Goal: Task Accomplishment & Management: Manage account settings

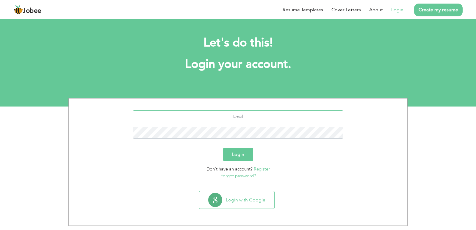
click at [261, 112] on input "text" at bounding box center [238, 116] width 211 height 12
type input "raeesabbas783@gmail.com"
click at [241, 157] on button "Login" at bounding box center [238, 154] width 30 height 13
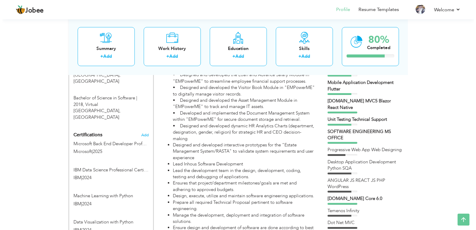
scroll to position [304, 0]
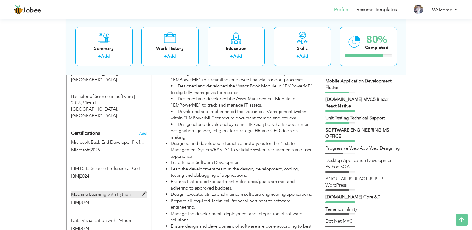
click at [144, 192] on span at bounding box center [144, 194] width 4 height 4
type input "Machine Learning with Python"
type input "IBM"
type input "2024"
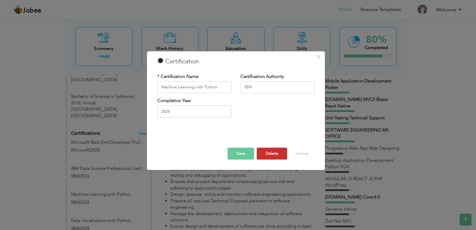
click at [263, 154] on button "Delete" at bounding box center [272, 154] width 30 height 12
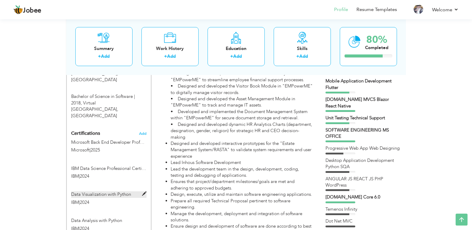
click at [145, 192] on span at bounding box center [144, 194] width 4 height 4
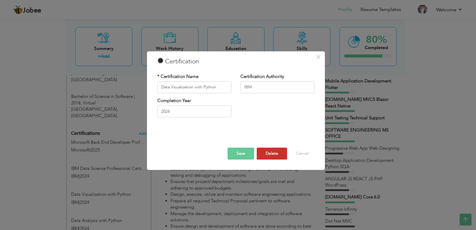
click at [264, 152] on button "Delete" at bounding box center [272, 154] width 30 height 12
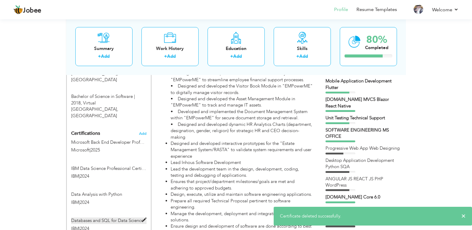
click at [146, 218] on span at bounding box center [144, 220] width 4 height 4
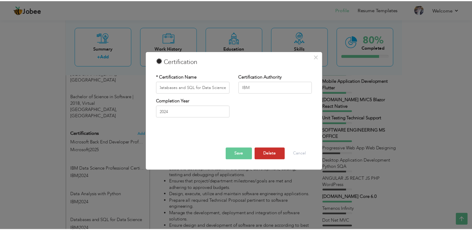
scroll to position [0, 0]
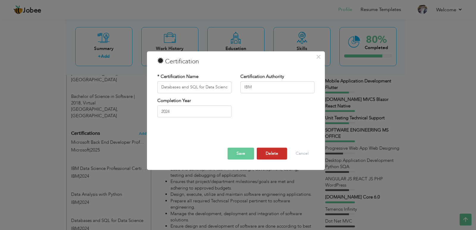
click at [269, 151] on button "Delete" at bounding box center [272, 154] width 30 height 12
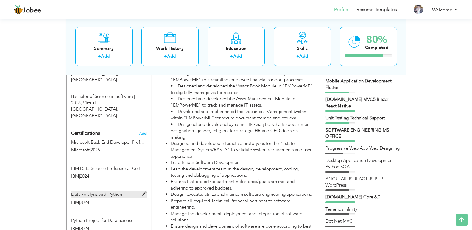
click at [145, 192] on span at bounding box center [144, 194] width 4 height 4
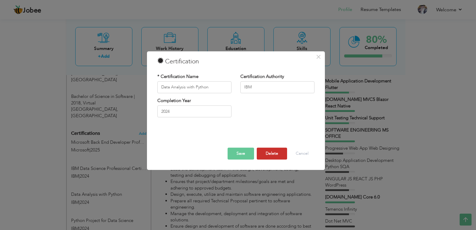
click at [281, 149] on button "Delete" at bounding box center [272, 154] width 30 height 12
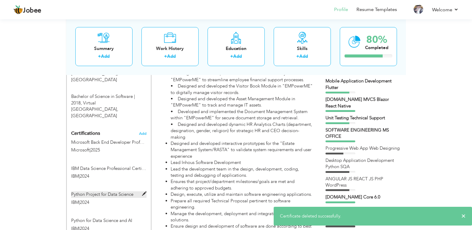
click at [145, 192] on span at bounding box center [144, 194] width 4 height 4
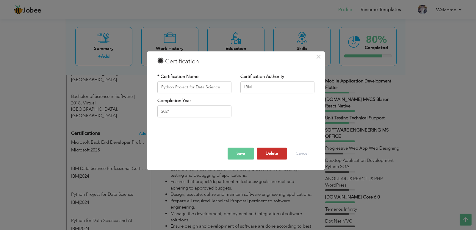
click at [267, 153] on button "Delete" at bounding box center [272, 154] width 30 height 12
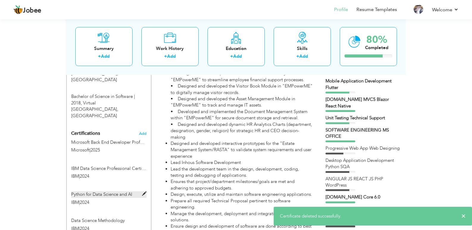
click at [143, 192] on span at bounding box center [144, 194] width 4 height 4
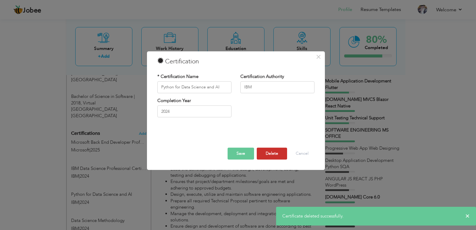
click at [273, 154] on button "Delete" at bounding box center [272, 154] width 30 height 12
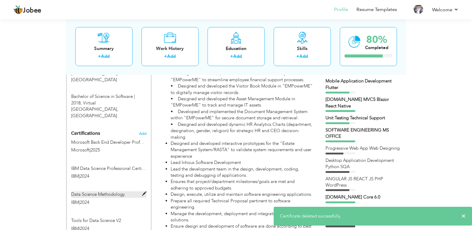
click at [144, 192] on span at bounding box center [144, 194] width 4 height 4
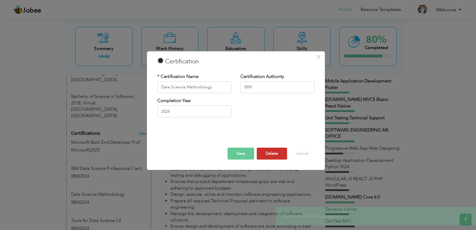
click at [265, 148] on button "Delete" at bounding box center [272, 154] width 30 height 12
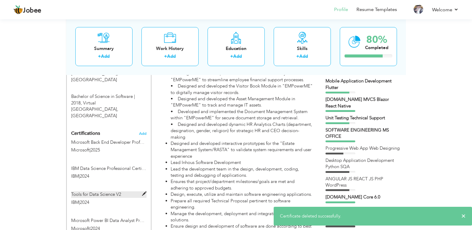
click at [144, 192] on span at bounding box center [144, 194] width 4 height 4
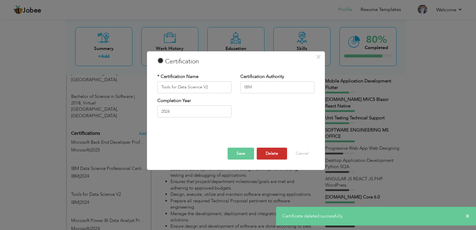
click at [271, 149] on button "Delete" at bounding box center [272, 154] width 30 height 12
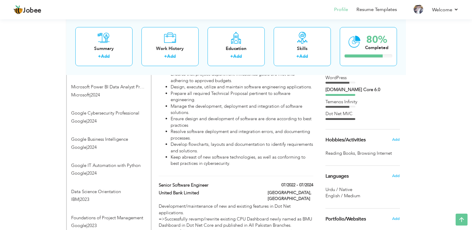
scroll to position [438, 0]
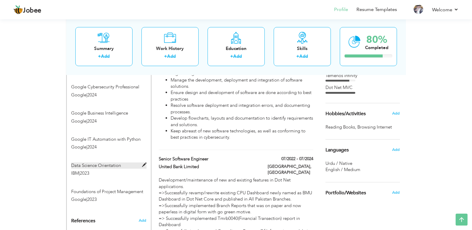
click at [145, 163] on span at bounding box center [144, 165] width 4 height 4
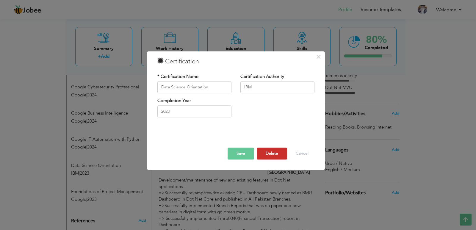
click at [271, 151] on button "Delete" at bounding box center [272, 154] width 30 height 12
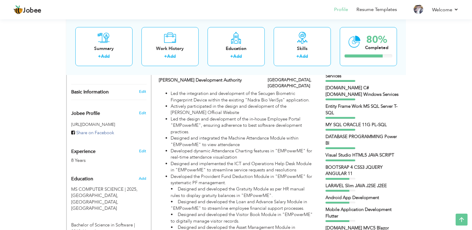
scroll to position [130, 0]
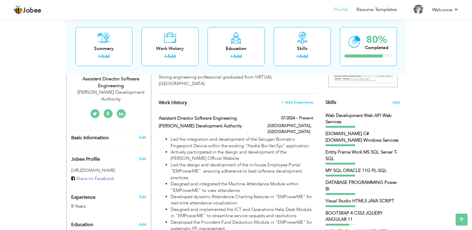
drag, startPoint x: 357, startPoint y: 109, endPoint x: 340, endPoint y: 115, distance: 18.0
click at [342, 115] on div "Skills Add Web Development Web API Web Services VB.Net C# ADO.NET Windows Servi…" at bounding box center [362, 192] width 74 height 420
click at [336, 121] on div "Web Development Web API Web Services" at bounding box center [362, 119] width 74 height 13
drag, startPoint x: 341, startPoint y: 124, endPoint x: 349, endPoint y: 125, distance: 8.7
click at [341, 124] on div "Web Development Web API Web Services" at bounding box center [362, 119] width 74 height 13
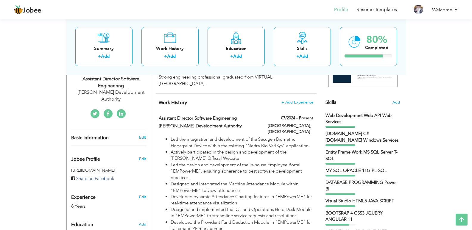
click at [353, 143] on div "[DOMAIN_NAME] C# [DOMAIN_NAME] Windows Services" at bounding box center [362, 137] width 74 height 13
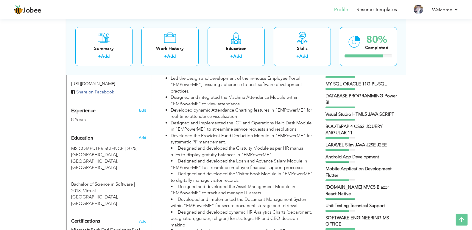
scroll to position [211, 0]
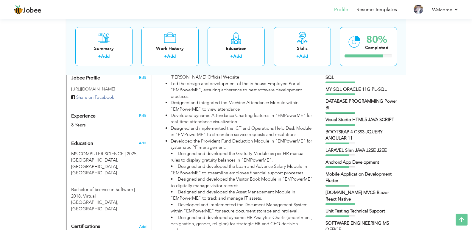
drag, startPoint x: 465, startPoint y: 83, endPoint x: 319, endPoint y: 126, distance: 152.7
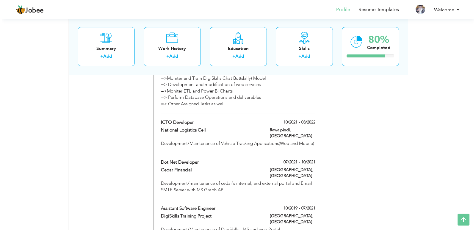
scroll to position [737, 0]
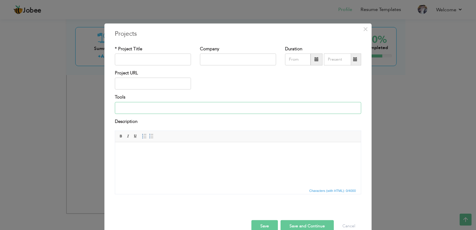
click at [210, 111] on input at bounding box center [238, 108] width 247 height 12
click at [217, 60] on input "text" at bounding box center [238, 60] width 76 height 12
click at [180, 58] on input "text" at bounding box center [153, 60] width 76 height 12
type input "EMPowerME"
click at [222, 56] on input "text" at bounding box center [238, 60] width 76 height 12
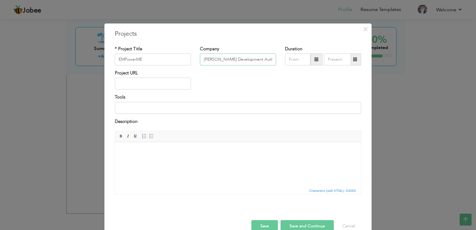
type input "[PERSON_NAME] Development Authority"
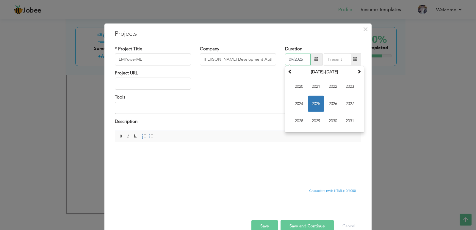
click at [302, 62] on input "09/2025" at bounding box center [298, 60] width 26 height 12
click at [314, 99] on span "2025" at bounding box center [316, 104] width 16 height 16
click at [290, 71] on span at bounding box center [290, 71] width 4 height 4
click at [325, 105] on span "[DATE]" at bounding box center [333, 104] width 16 height 16
type input "07/2024"
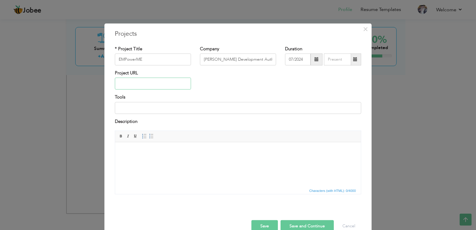
click at [154, 83] on input "text" at bounding box center [153, 84] width 76 height 12
click at [147, 108] on input at bounding box center [238, 108] width 247 height 12
type input "PHP, Codenighter4, MYSQL"
click at [176, 161] on html at bounding box center [238, 151] width 246 height 18
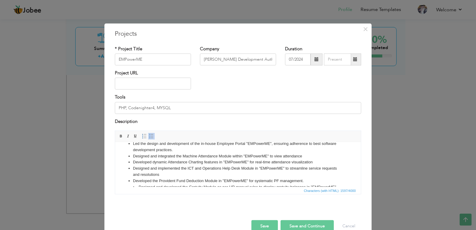
scroll to position [0, 0]
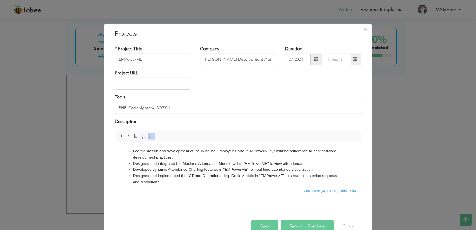
click at [133, 152] on li "Led the design and development of the in-house Employee Portal "EMPowerME", ens…" at bounding box center [238, 154] width 210 height 13
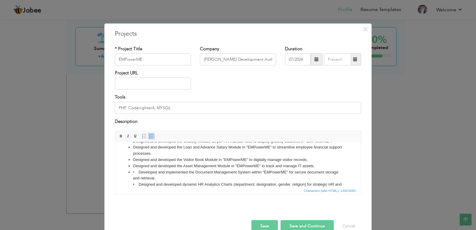
scroll to position [59, 0]
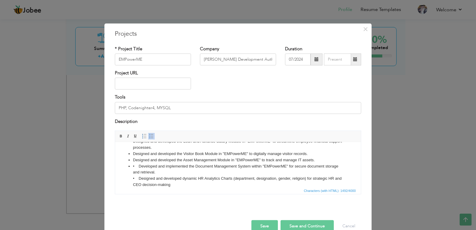
click at [138, 166] on li "• Developed and implemented the Document Management System within "EMPowerME" f…" at bounding box center [238, 175] width 210 height 25
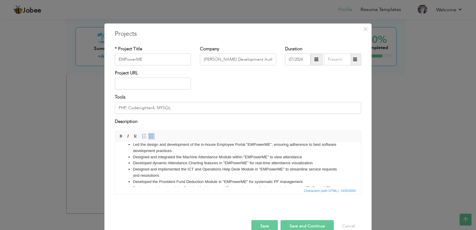
scroll to position [7, 0]
click at [183, 157] on li "Designed and integrated the Machine Attendance Module within "EMPowerME" to vie…" at bounding box center [238, 156] width 210 height 6
click at [214, 157] on li "Designed and integrated the ZTK BIO/Face Machine Attendance Module within "EMPo…" at bounding box center [238, 156] width 210 height 6
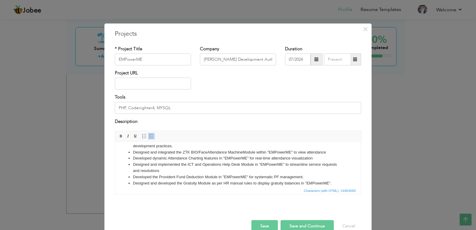
scroll to position [13, 0]
click at [330, 152] on li "Designed and integrated the ZTK BIO/Face Attendance Machine Module within "EMPo…" at bounding box center [238, 151] width 210 height 6
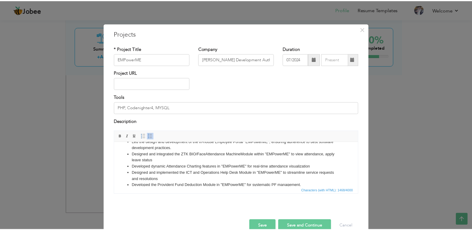
scroll to position [0, 0]
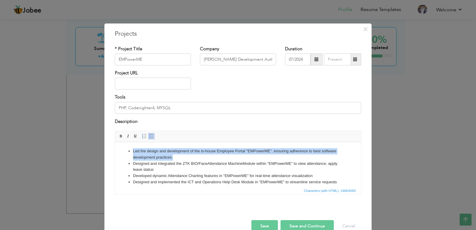
drag, startPoint x: 140, startPoint y: 151, endPoint x: 133, endPoint y: 149, distance: 7.1
click at [133, 149] on li "Led the design and development of the in-house Employee Portal "EMPowerME", ens…" at bounding box center [238, 154] width 210 height 13
copy li "Led the design and development of the in-house Employee Portal "EMPowerME", ens…"
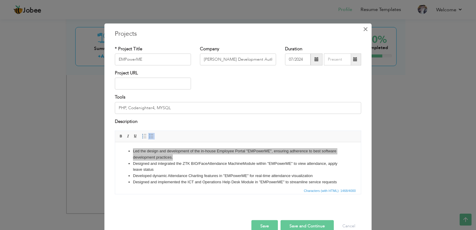
click at [366, 29] on span "×" at bounding box center [365, 29] width 5 height 11
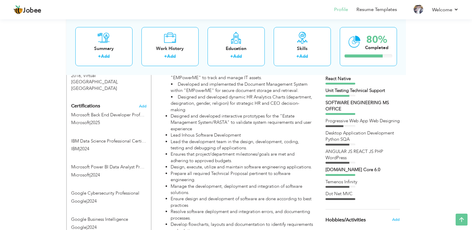
scroll to position [282, 0]
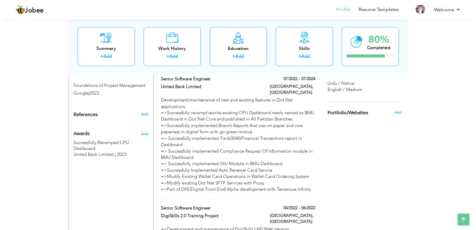
scroll to position [485, 0]
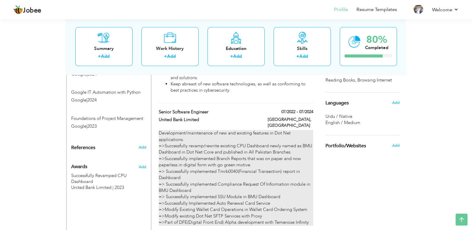
click at [193, 142] on div "Development/maintenance of new and existing features in Dot Net applications. =…" at bounding box center [236, 178] width 154 height 96
type input "Senior Software Engineer"
type input "United Bank Limited"
type input "07/2022"
type input "07/2024"
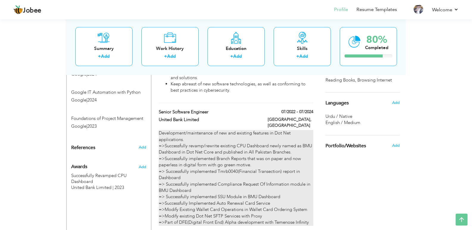
type input "[GEOGRAPHIC_DATA]"
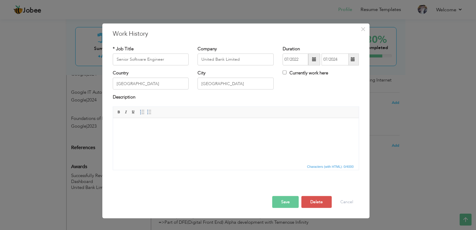
click at [198, 118] on html at bounding box center [236, 118] width 246 height 0
click at [203, 118] on html at bounding box center [236, 118] width 246 height 0
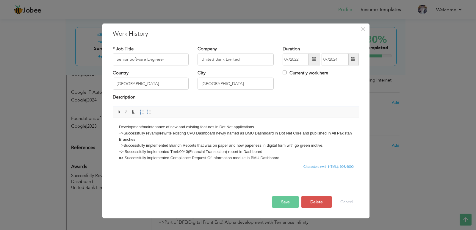
drag, startPoint x: 179, startPoint y: 138, endPoint x: 190, endPoint y: 133, distance: 12.7
click at [190, 133] on html "Development/maintenance of new and existing features in Dot Net applications. =…" at bounding box center [236, 158] width 246 height 80
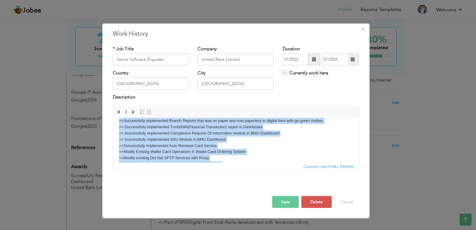
scroll to position [33, 0]
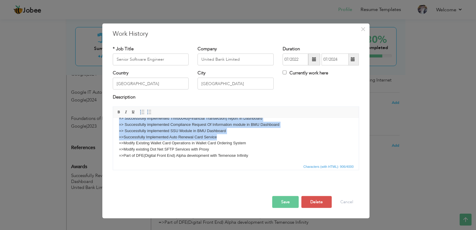
drag, startPoint x: 124, startPoint y: 133, endPoint x: 247, endPoint y: 137, distance: 123.3
click at [247, 137] on body "Development/maintenance of new and existing features in Dot Net applications. =…" at bounding box center [236, 125] width 234 height 68
copy body "Successfully revamp/rewrite existing CPU Dashboard newly named as BMU Dashboard…"
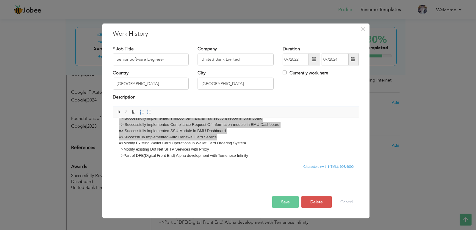
drag, startPoint x: 287, startPoint y: 205, endPoint x: 357, endPoint y: 39, distance: 180.3
click at [357, 39] on div "× Work History * Job Title Senior Software Engineer Company United Bank Limited…" at bounding box center [235, 120] width 267 height 195
click at [364, 30] on span "×" at bounding box center [363, 29] width 5 height 11
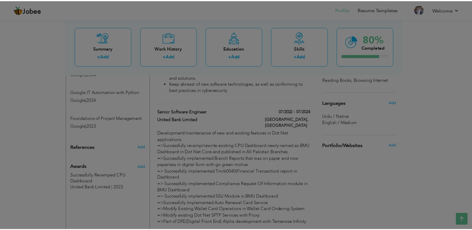
scroll to position [0, 0]
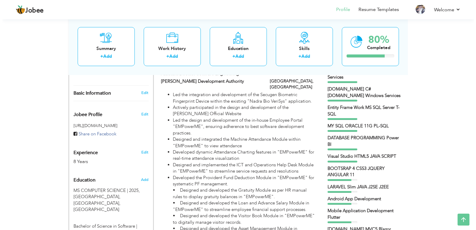
scroll to position [172, 0]
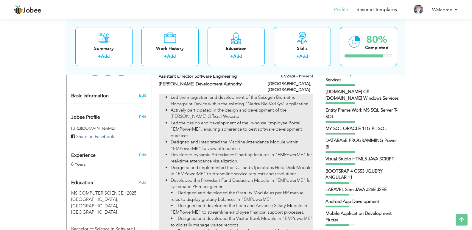
drag, startPoint x: 172, startPoint y: 111, endPoint x: 193, endPoint y: 133, distance: 30.5
type input "Assistant Director Software Engineering"
type input "[PERSON_NAME] Development Authority"
type input "07/2024"
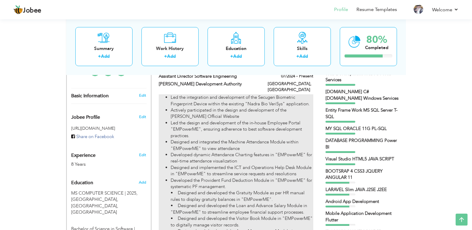
type input "[GEOGRAPHIC_DATA]"
checkbox input "true"
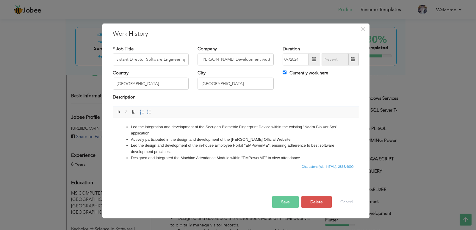
scroll to position [0, 0]
click at [174, 133] on li "Led the integration and development of the Secugen Biometric Fingerprint Device…" at bounding box center [236, 130] width 210 height 13
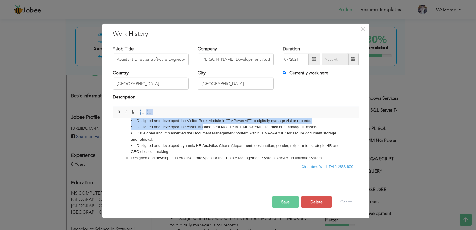
scroll to position [86, 0]
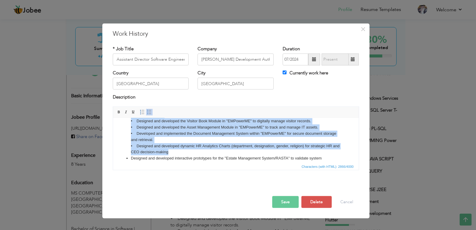
drag, startPoint x: 130, startPoint y: 144, endPoint x: 197, endPoint y: 151, distance: 67.1
click at [197, 151] on ul "Led the integration and development of the Secugen Biometric Fingerprint Device…" at bounding box center [236, 134] width 234 height 192
copy ul "Led the design and development of the in-house Employee Portal "EMPowerME", ens…"
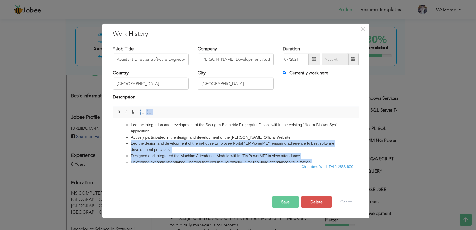
scroll to position [0, 0]
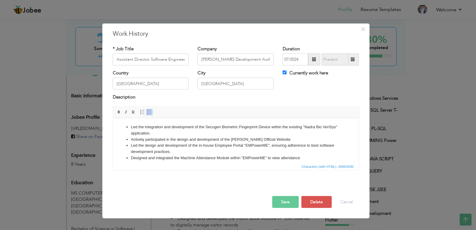
click at [244, 133] on li "Led the integration and development of the Secugen Biometric Fingerprint Device…" at bounding box center [236, 130] width 210 height 13
click at [238, 159] on li "Designed and integrated the Machine Attendance Module within "EMPowerME" to vie…" at bounding box center [236, 158] width 210 height 6
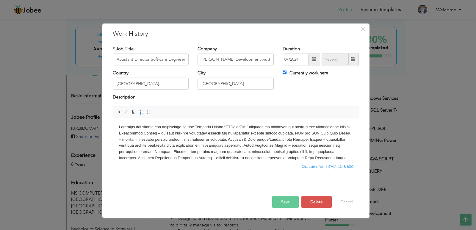
click at [345, 125] on body at bounding box center [236, 155] width 234 height 62
click at [149, 113] on span at bounding box center [149, 112] width 5 height 5
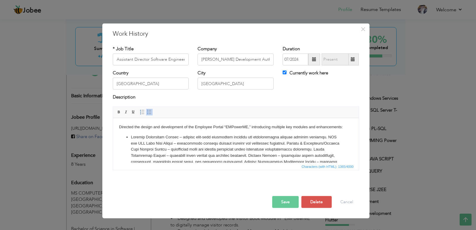
click at [325, 136] on li at bounding box center [236, 165] width 210 height 62
click at [301, 143] on li at bounding box center [236, 168] width 210 height 56
click at [174, 156] on li "Vehicle & Conference/Meeting Room Booking System – facilitated event and meetin…" at bounding box center [236, 174] width 210 height 56
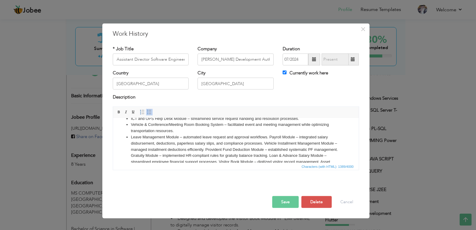
scroll to position [26, 0]
click at [270, 136] on li "Leave Management Module – automated leave request and approval workflows. Payro…" at bounding box center [236, 154] width 210 height 43
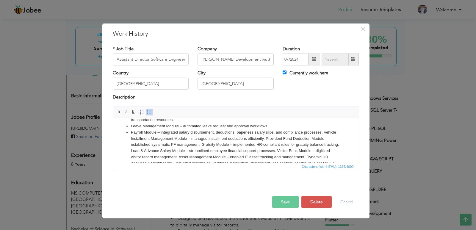
scroll to position [37, 0]
click at [266, 139] on li "Payroll Module – integrated salary disbursement, deductions, paperless salary s…" at bounding box center [236, 149] width 210 height 43
click at [265, 142] on li "Provident Fund Deduction Module – established systematic PF management. Gratuit…" at bounding box center [236, 156] width 210 height 31
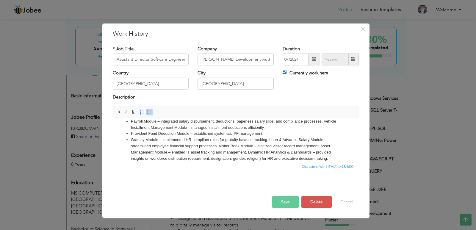
scroll to position [48, 0]
click at [219, 144] on li "Gratuity Module – implemented HR-compliant rules for gratuity balance tracking.…" at bounding box center [236, 148] width 210 height 25
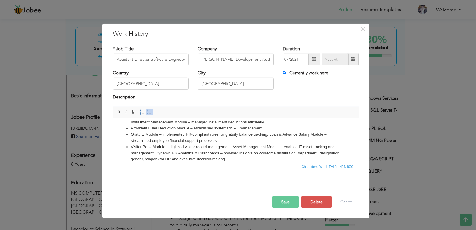
scroll to position [58, 0]
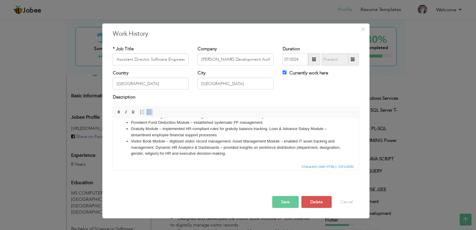
click at [233, 140] on li "Visitor Book Module – digitized visitor record management. Asset Management Mod…" at bounding box center [236, 147] width 210 height 18
click at [258, 147] on li "Asset Management Module – enabled IT asset tracking and management. Dynamic HR …" at bounding box center [236, 153] width 210 height 18
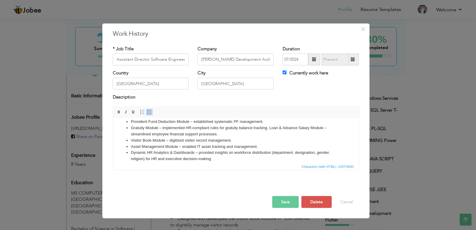
scroll to position [64, 0]
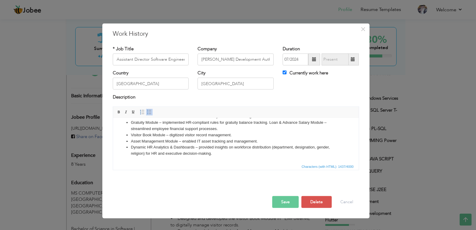
click at [154, 147] on li "Dynamic HR Analytics & Dashboards – provided insights on workforce distribution…" at bounding box center [236, 150] width 210 height 13
click at [228, 155] on li "Dynamic Analytics & Dashboards – provided insights on workforce distribution (d…" at bounding box center [236, 150] width 210 height 13
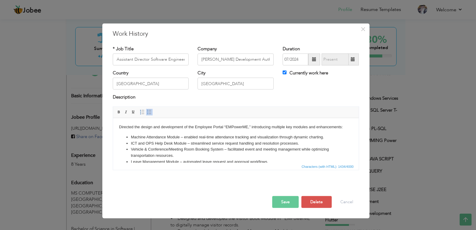
drag, startPoint x: 357, startPoint y: 152, endPoint x: 474, endPoint y: 233, distance: 142.8
click at [119, 126] on body "Directed the design and development of the Employee Portal “EMPowerME,” introdu…" at bounding box center [236, 172] width 234 height 97
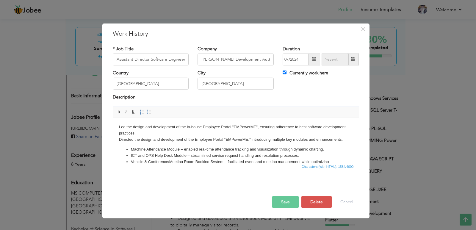
click at [119, 139] on body "Led the design and development of the in-house Employee Portal "EMPowerME", ens…" at bounding box center [236, 178] width 234 height 109
drag, startPoint x: 250, startPoint y: 139, endPoint x: 134, endPoint y: 135, distance: 115.6
click at [134, 135] on body "Led the design and development of the in-house Employee Portal "EMPowerME", ens…" at bounding box center [236, 178] width 234 height 109
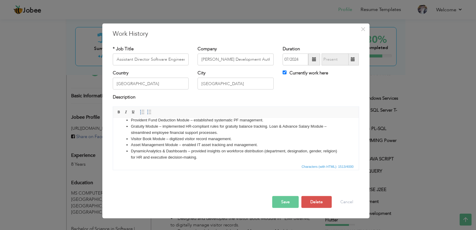
scroll to position [70, 0]
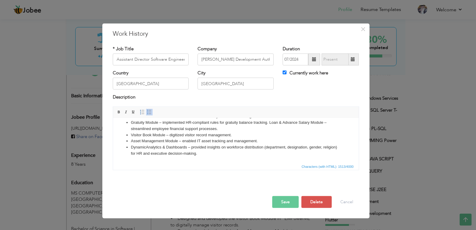
click at [233, 157] on html "Directed and led the design and development of the in-house Employee Portal "EM…" at bounding box center [236, 105] width 246 height 115
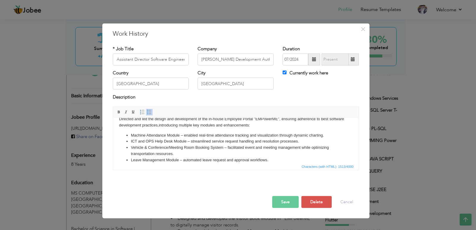
scroll to position [0, 0]
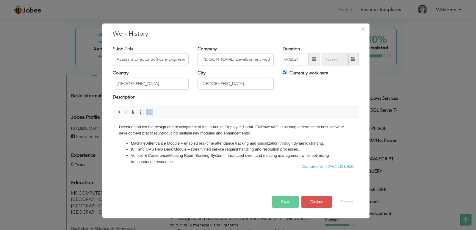
click at [283, 208] on div "Save Save and Continue Delete Cancel" at bounding box center [235, 195] width 255 height 33
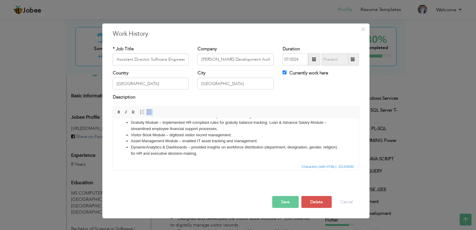
click at [284, 200] on button "Save" at bounding box center [285, 202] width 27 height 12
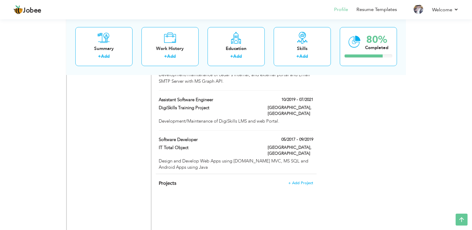
scroll to position [632, 0]
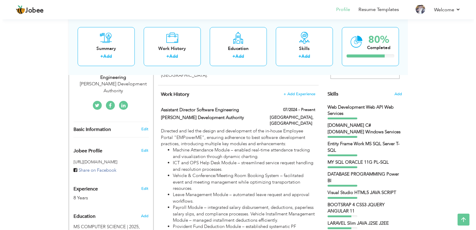
scroll to position [115, 0]
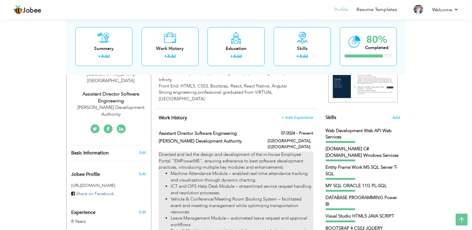
click at [283, 154] on div "Directed and led the design and development of the in-house Employee Portal "EM…" at bounding box center [236, 235] width 154 height 166
type input "Assistant Director Software Engineering"
type input "Ravi Urban Development Authority"
type input "07/2024"
type input "Pakistan"
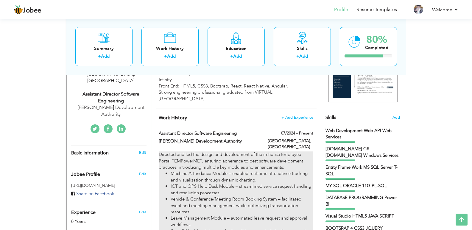
type input "Lahore"
checkbox input "true"
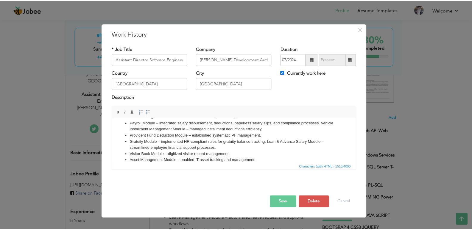
scroll to position [0, 0]
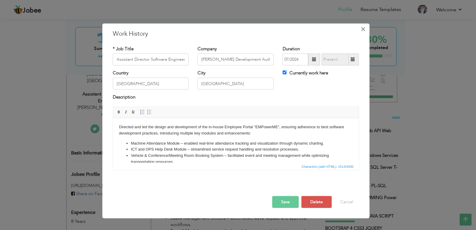
click at [362, 30] on span "×" at bounding box center [363, 29] width 5 height 11
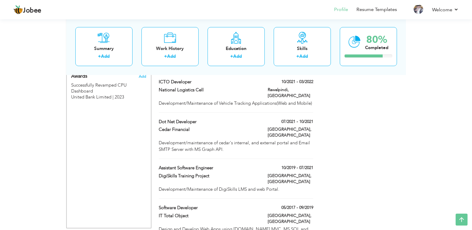
scroll to position [590, 0]
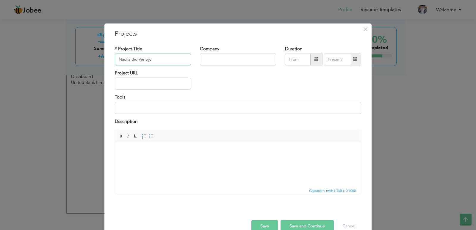
type input "Nadra Bio VeriSys"
click at [202, 72] on div "Project URL" at bounding box center [237, 82] width 255 height 24
click at [212, 63] on input "text" at bounding box center [238, 60] width 76 height 12
type input "[PERSON_NAME] Development Authority"
click at [294, 57] on input "text" at bounding box center [298, 60] width 26 height 12
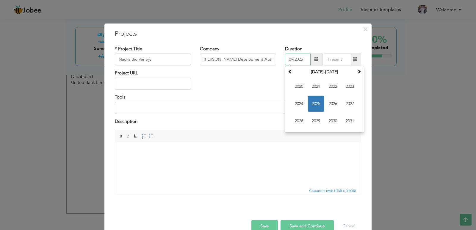
click at [314, 101] on span "2025" at bounding box center [316, 104] width 16 height 16
click at [334, 106] on span "[DATE]" at bounding box center [333, 104] width 16 height 16
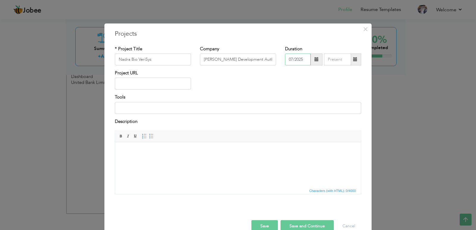
click at [298, 59] on input "07/2025" at bounding box center [298, 60] width 26 height 12
click at [288, 68] on th at bounding box center [290, 72] width 7 height 9
click at [333, 102] on span "[DATE]" at bounding box center [333, 104] width 16 height 16
type input "07/2024"
click at [151, 80] on input "text" at bounding box center [153, 84] width 76 height 12
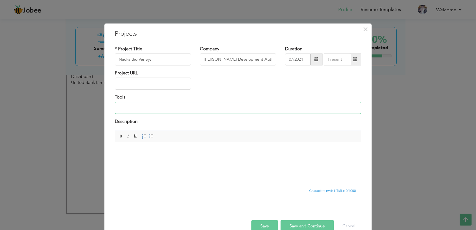
click at [133, 108] on input at bounding box center [238, 108] width 247 height 12
click at [143, 108] on input "Dot Net Core,C#," at bounding box center [238, 108] width 247 height 12
click at [157, 109] on input "Dot Net Core, C#," at bounding box center [238, 108] width 247 height 12
type input "Dot Net Core, C#, MS SQL Server"
click at [152, 156] on html at bounding box center [238, 151] width 246 height 18
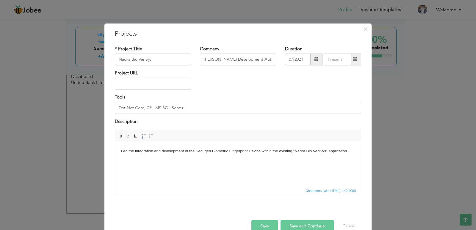
click at [298, 224] on button "Save and Continue" at bounding box center [307, 226] width 53 height 12
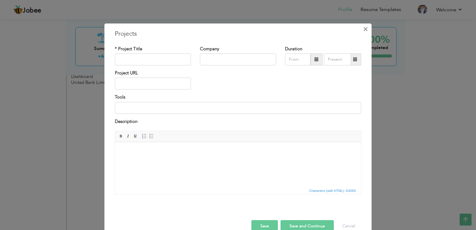
click at [363, 32] on span "×" at bounding box center [365, 29] width 5 height 11
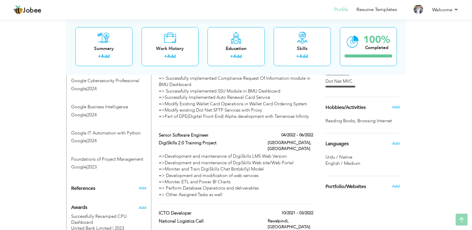
scroll to position [630, 0]
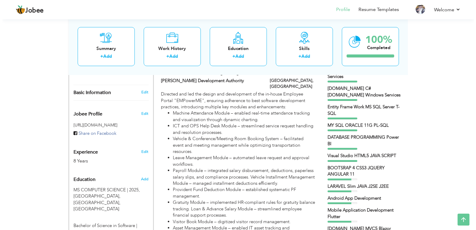
scroll to position [174, 0]
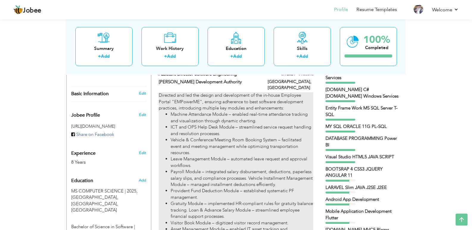
click at [247, 111] on li "Machine Attendance Module – enabled real-time attendance tracking and visualiza…" at bounding box center [242, 117] width 142 height 13
type input "Assistant Director Software Engineering"
type input "[PERSON_NAME] Development Authority"
type input "07/2024"
type input "[GEOGRAPHIC_DATA]"
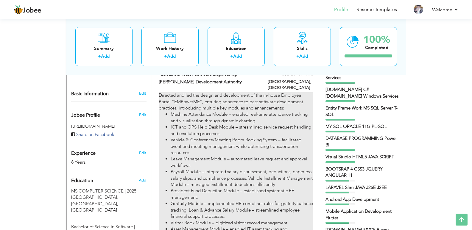
type input "[GEOGRAPHIC_DATA]"
checkbox input "true"
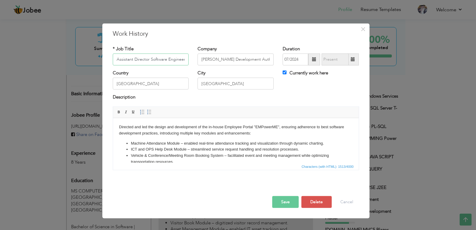
scroll to position [0, 5]
click at [209, 157] on li "Vehicle & Conference/Meeting Room Booking System – facilitated event and meetin…" at bounding box center [236, 158] width 210 height 13
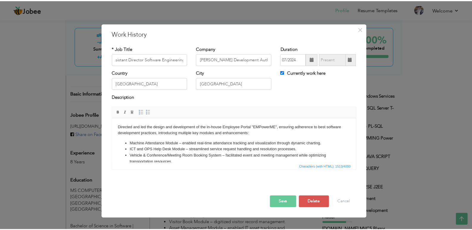
scroll to position [0, 0]
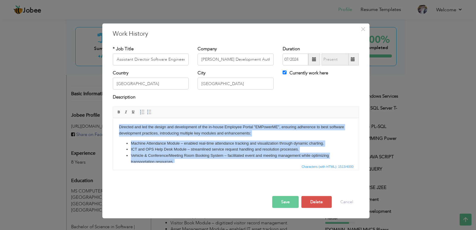
copy body "Loremips dol sit ame consec adi elitseddoei te inc ut-labor Etdolore Magnaa "EN…"
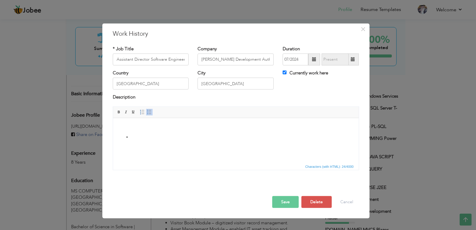
drag, startPoint x: 135, startPoint y: 136, endPoint x: 119, endPoint y: 116, distance: 25.6
click at [119, 118] on html "​​​​​​​" at bounding box center [236, 132] width 246 height 28
click at [292, 201] on button "Save" at bounding box center [285, 202] width 27 height 12
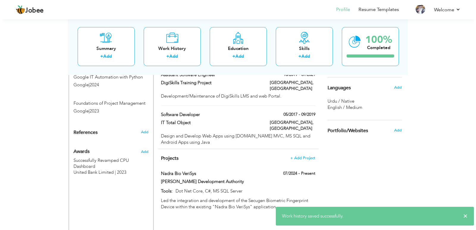
scroll to position [514, 0]
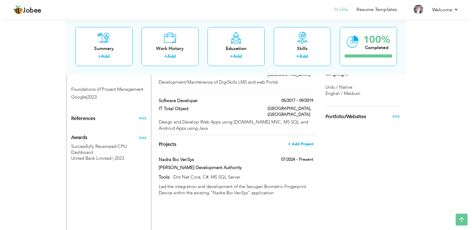
click at [298, 142] on span "+ Add Project" at bounding box center [300, 144] width 25 height 4
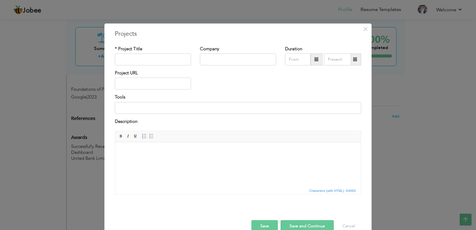
click at [157, 152] on body at bounding box center [238, 151] width 234 height 6
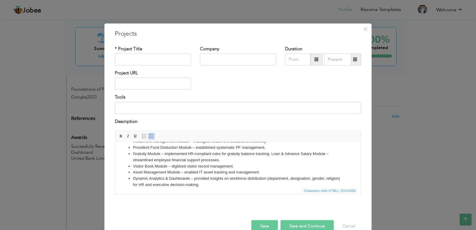
scroll to position [0, 0]
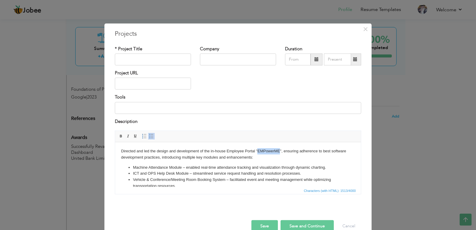
drag, startPoint x: 258, startPoint y: 151, endPoint x: 281, endPoint y: 152, distance: 22.7
click at [281, 152] on body "Directed and led the design and development of the in-house Employee Portal "EM…" at bounding box center [238, 199] width 234 height 103
copy body "EMPowerME"
click at [155, 57] on input "text" at bounding box center [153, 60] width 76 height 12
paste input "EMPowerME"
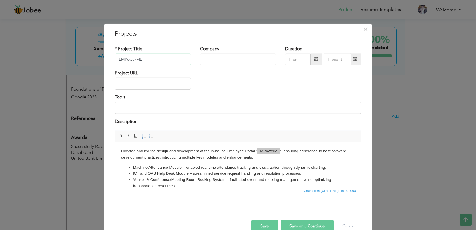
type input "EMPowerME"
click at [205, 60] on input "text" at bounding box center [238, 60] width 76 height 12
type input "[PERSON_NAME] Development Authority"
click at [290, 61] on input "09/2025" at bounding box center [298, 60] width 26 height 12
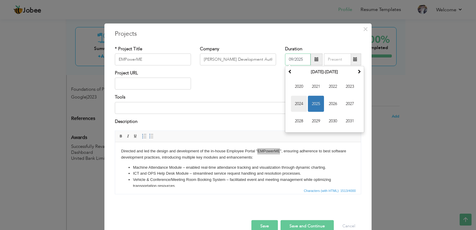
click at [302, 101] on span "2024" at bounding box center [299, 104] width 16 height 16
click at [330, 104] on span "[DATE]" at bounding box center [333, 104] width 16 height 16
type input "07/2024"
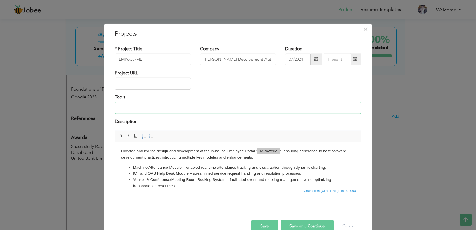
click at [138, 111] on input at bounding box center [238, 108] width 247 height 12
paste input "EMPowerME"
type input "EMPowerME"
type input "Codenighter4,PHP, MYSQL"
click at [171, 120] on div "Description" at bounding box center [238, 123] width 247 height 8
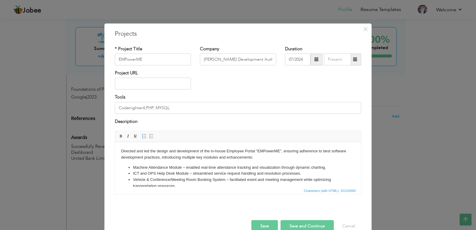
click at [294, 161] on body "Directed and led the design and development of the in-house Employee Portal "EM…" at bounding box center [238, 199] width 234 height 103
drag, startPoint x: 359, startPoint y: 153, endPoint x: 477, endPoint y: 288, distance: 179.0
click at [297, 222] on button "Save and Continue" at bounding box center [307, 226] width 53 height 12
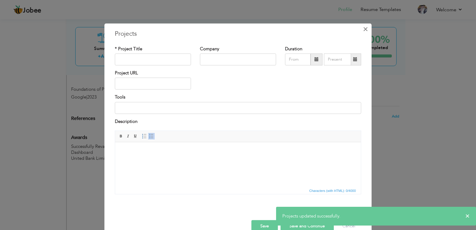
click at [363, 29] on span "×" at bounding box center [365, 29] width 5 height 11
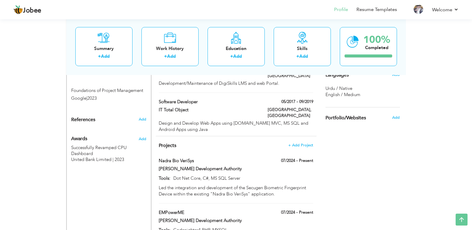
scroll to position [512, 0]
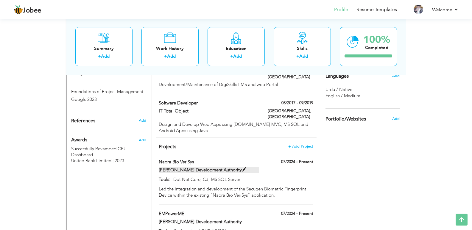
click at [225, 167] on label "[PERSON_NAME] Development Authority" at bounding box center [209, 170] width 100 height 6
type input "Nadra Bio VeriSys"
type input "[PERSON_NAME] Development Authority"
type input "07/2024"
type input "Dot Net Core, C#, MS SQL Server"
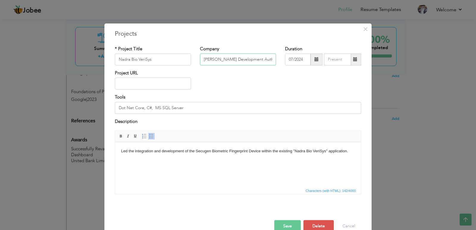
click at [238, 58] on input "[PERSON_NAME] Development Authority" at bounding box center [238, 60] width 76 height 12
click at [363, 30] on span "×" at bounding box center [365, 29] width 5 height 11
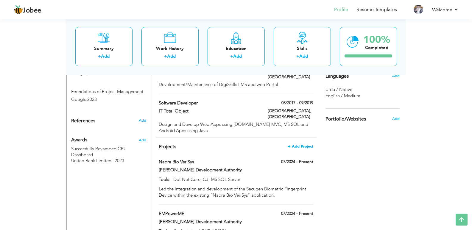
click at [300, 144] on span "+ Add Project" at bounding box center [300, 146] width 25 height 4
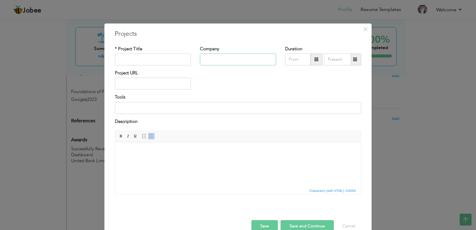
click at [204, 54] on input "text" at bounding box center [238, 60] width 76 height 12
paste input "[PERSON_NAME] Development Authority"
type input "[PERSON_NAME] Development Authority"
click at [149, 61] on input "text" at bounding box center [153, 60] width 76 height 12
type input "iMark"
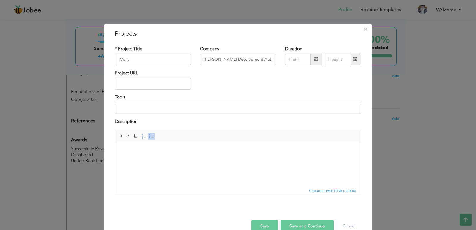
click at [217, 72] on div "Project URL" at bounding box center [237, 82] width 255 height 24
click at [291, 64] on input "text" at bounding box center [298, 60] width 26 height 12
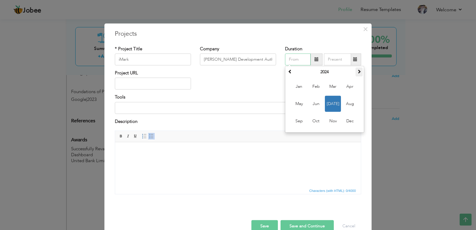
click at [356, 68] on th at bounding box center [359, 72] width 7 height 9
click at [351, 105] on span "Aug" at bounding box center [350, 104] width 16 height 16
type input "08/2025"
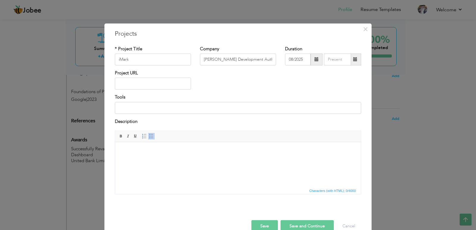
click at [292, 79] on div "Project URL" at bounding box center [237, 82] width 255 height 24
click at [169, 113] on input at bounding box center [238, 108] width 247 height 12
type input "L"
type input "React Native"
click at [163, 60] on input "iMark" at bounding box center [153, 60] width 76 height 12
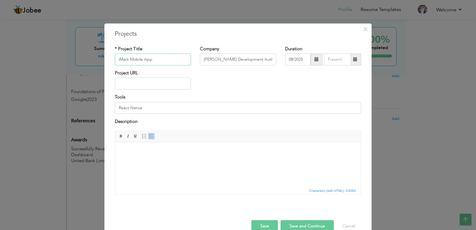
type input "iMark"
click at [152, 103] on input "React Native" at bounding box center [238, 108] width 247 height 12
type input "React Native, Dot Net Core Web API, C#,MYSQL"
click at [200, 154] on body at bounding box center [238, 151] width 234 height 6
click at [121, 151] on body "Spearheaded the creation of the in-house mobile app “IMark.”" at bounding box center [238, 151] width 234 height 6
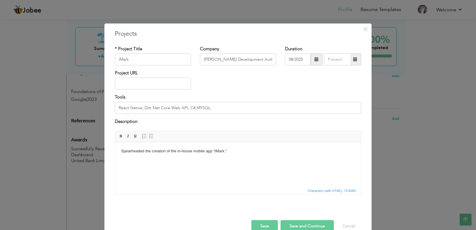
click at [154, 136] on span "Paragraph Insert/Remove Numbered List Insert/Remove Bulleted List" at bounding box center [149, 137] width 16 height 9
click at [152, 136] on link "Insert/Remove Bulleted List" at bounding box center [151, 136] width 7 height 7
click at [249, 149] on li "Spearheaded the creation of the in-house mobile app “IMark.”" at bounding box center [238, 151] width 210 height 6
drag, startPoint x: 225, startPoint y: 150, endPoint x: 239, endPoint y: 150, distance: 14.0
click at [239, 150] on li "Spearheaded the creation of the in-house mobile app “IMark.”" at bounding box center [238, 151] width 210 height 6
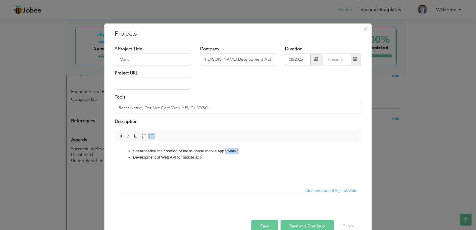
copy li "“IMark.”"
click at [183, 158] on li "Development of Web API for mobile app" at bounding box center [238, 158] width 210 height 6
click at [239, 149] on li "Spearheaded the creation of the in-house mobile app “IMark.”" at bounding box center [238, 151] width 210 height 6
click at [194, 157] on li "Development of Web API for “IMark.” mobile app" at bounding box center [238, 158] width 210 height 6
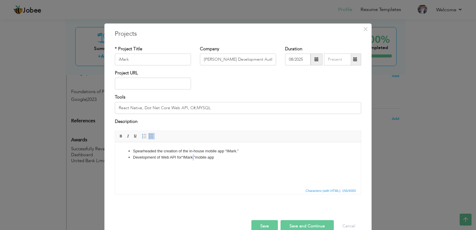
drag, startPoint x: 194, startPoint y: 157, endPoint x: 196, endPoint y: 161, distance: 3.7
click at [194, 158] on li "Development of Web API for “IMark.” mobile app" at bounding box center [238, 158] width 210 height 6
click at [238, 152] on li "Spearheaded the creation of the in-house mobile app “IMark.”" at bounding box center [238, 151] width 210 height 6
click at [221, 159] on li "Development of Web API for “IMark” mobile app" at bounding box center [238, 158] width 210 height 6
click at [299, 225] on button "Save and Continue" at bounding box center [307, 226] width 53 height 12
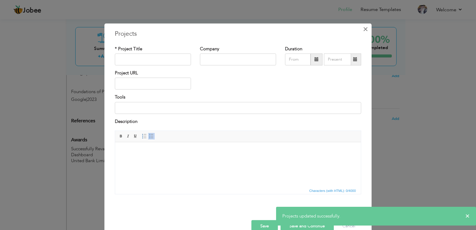
click at [364, 29] on span "×" at bounding box center [365, 29] width 5 height 11
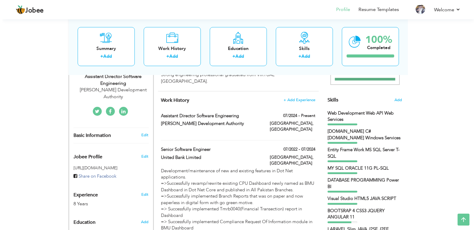
scroll to position [131, 0]
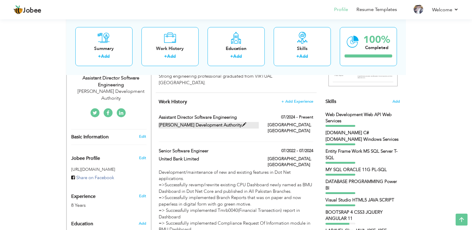
click at [234, 122] on label "[PERSON_NAME] Development Authority" at bounding box center [209, 125] width 100 height 6
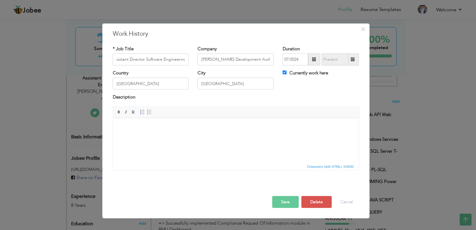
scroll to position [0, 0]
click at [198, 136] on html at bounding box center [236, 127] width 246 height 18
click at [216, 129] on body "Led the design and development of in-house applications, ensuring adherence to …" at bounding box center [236, 127] width 234 height 6
click at [339, 126] on body "Led the design and development of in-house applications projects, ensuring adhe…" at bounding box center [236, 127] width 234 height 6
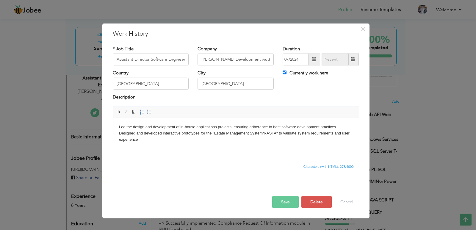
click at [119, 133] on body "Led the design and development of in-house applications projects, ensuring adhe…" at bounding box center [236, 133] width 234 height 18
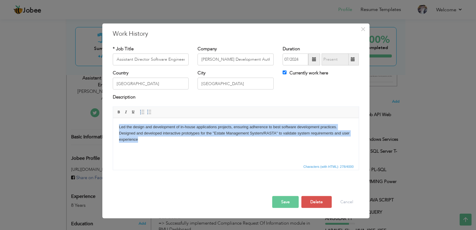
drag, startPoint x: 118, startPoint y: 128, endPoint x: 148, endPoint y: 141, distance: 33.1
click at [148, 141] on html "Led the design and development of in-house applications projects, ensuring adhe…" at bounding box center [236, 133] width 246 height 30
click at [149, 114] on span at bounding box center [149, 112] width 5 height 5
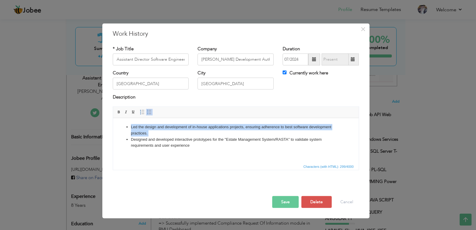
click at [206, 151] on html "Led the design and development of in-house applications projects, ensuring adhe…" at bounding box center [236, 136] width 246 height 37
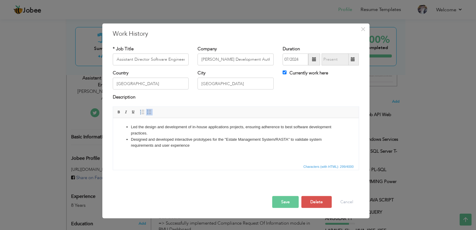
click at [214, 144] on li "Designed and developed interactive prototypes for the "Estate Management System…" at bounding box center [236, 142] width 210 height 13
click at [177, 132] on li "Led the design and development of in-house applications projects, ensuring adhe…" at bounding box center [236, 130] width 210 height 13
click at [193, 144] on li "Designed and developed interactive prototypes for the "Estate Management System…" at bounding box center [236, 142] width 210 height 13
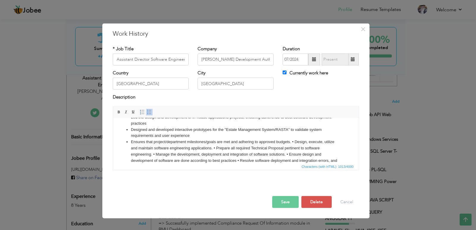
scroll to position [10, 0]
click at [295, 139] on li "Ensures that project/department milestones/goals are met and adhering to approv…" at bounding box center [236, 156] width 210 height 37
click at [258, 146] on li "Design, execute, utilize and maintain software engineering applications. • Prep…" at bounding box center [236, 159] width 210 height 31
click at [301, 142] on li "Ensures that project/department milestones/goals are met and adhering to approv…" at bounding box center [236, 141] width 210 height 6
click at [154, 141] on li "Ensures that project/department milestones/goals are met and adhering to approv…" at bounding box center [236, 141] width 210 height 6
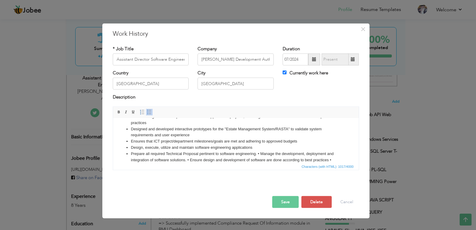
click at [174, 142] on li "Ensures that ICT project/department milestones/goals are met and adhering to ap…" at bounding box center [236, 141] width 210 height 6
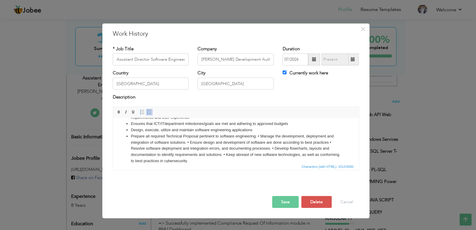
scroll to position [29, 0]
click at [261, 136] on li "Prepare all required Technical Proposal pertinent to software engineering. • Ma…" at bounding box center [236, 147] width 210 height 31
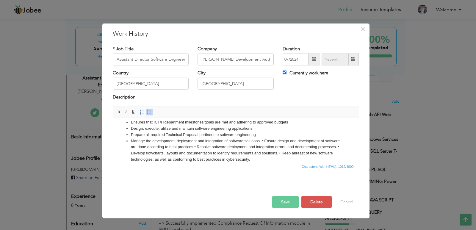
click at [266, 140] on li "Manage the development, deployment and integration of software solutions. • Ens…" at bounding box center [236, 150] width 210 height 25
click at [275, 147] on li "Ensure design and development of software are done according to best practices …" at bounding box center [236, 153] width 210 height 18
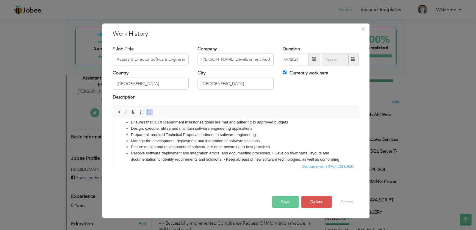
click at [275, 153] on li "Resolve software deployment and integration errors, and documenting processes. …" at bounding box center [236, 159] width 210 height 18
click at [281, 158] on li "Develop flowcharts, layouts and documentation to identify requirements and solu…" at bounding box center [236, 162] width 210 height 13
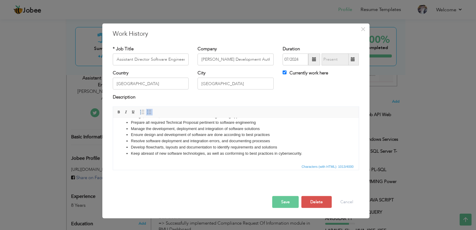
click at [286, 204] on button "Save" at bounding box center [285, 202] width 27 height 12
click at [312, 153] on li "Keep abreast of new software technologies, as well as conforming to best practi…" at bounding box center [236, 153] width 210 height 6
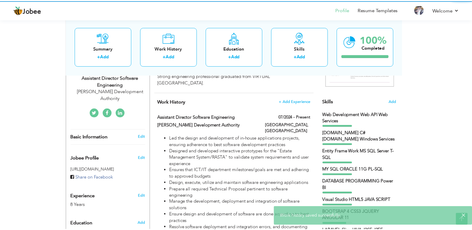
scroll to position [0, 0]
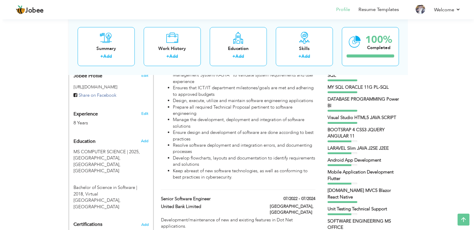
scroll to position [216, 0]
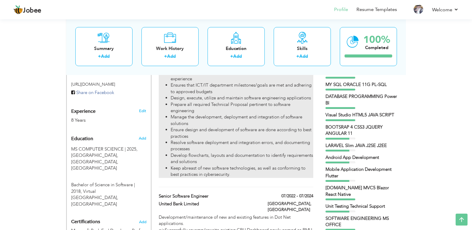
click at [246, 140] on li "Resolve software deployment and integration errors, and documenting processes" at bounding box center [242, 146] width 142 height 13
type input "Assistant Director Software Engineering"
type input "[PERSON_NAME] Development Authority"
type input "07/2024"
type input "[GEOGRAPHIC_DATA]"
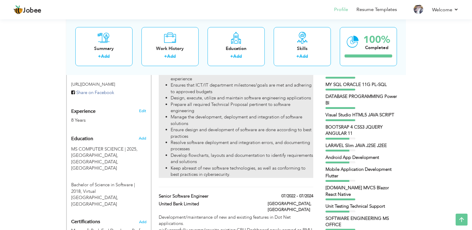
type input "[GEOGRAPHIC_DATA]"
checkbox input "true"
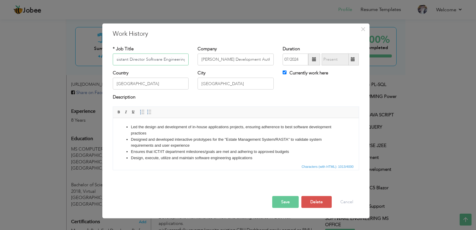
scroll to position [0, 0]
click at [255, 131] on li "Led the design and development of in-house applications projects, ensuring adhe…" at bounding box center [236, 130] width 210 height 13
click at [243, 127] on li "Led the design and development of in-house applications projects, ensuring adhe…" at bounding box center [236, 130] width 210 height 13
click at [310, 132] on li "Led the design and development of in-house applications projects(Na dra Bio Ver…" at bounding box center [236, 130] width 210 height 13
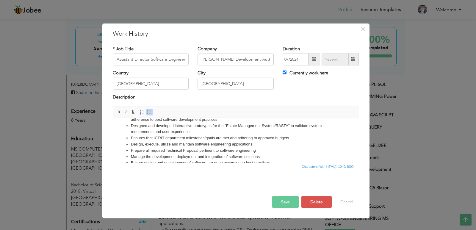
scroll to position [25, 0]
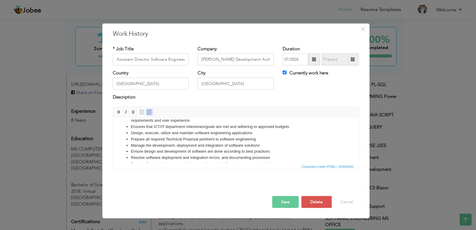
click at [186, 127] on li "Ensures that ICT/IT department milestones/goals are met and adhering to approve…" at bounding box center [236, 127] width 210 height 6
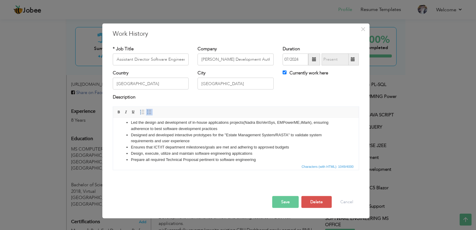
scroll to position [0, 0]
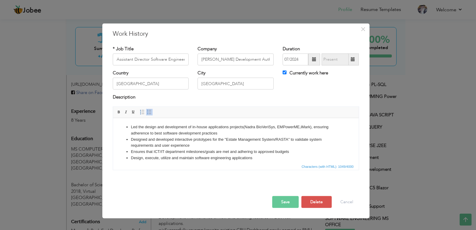
click at [229, 127] on li "Led the design and development of in-house applications projects(Na dra Bio Ver…" at bounding box center [236, 130] width 210 height 13
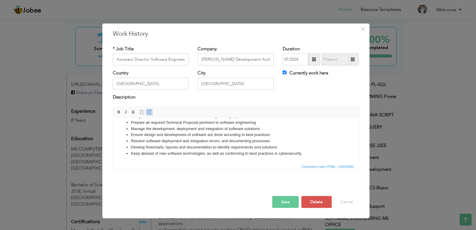
click at [294, 201] on button "Save" at bounding box center [285, 202] width 27 height 12
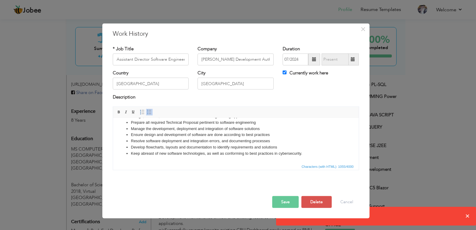
click at [440, 215] on div "× Work History * Job Title Assistant Director Software Engineering Company [PER…" at bounding box center [238, 115] width 476 height 230
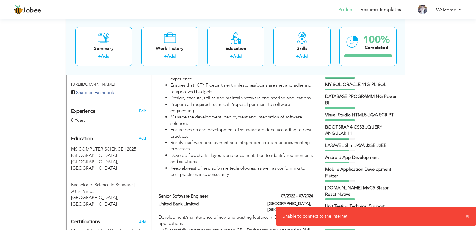
scroll to position [0, 0]
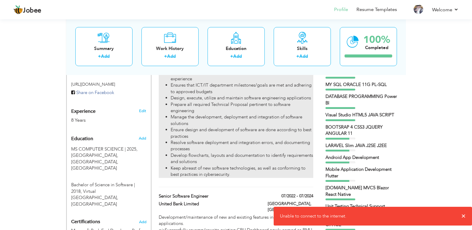
click at [252, 102] on li "Prepare all required Technical Proposal pertinent to software engineering" at bounding box center [242, 108] width 142 height 13
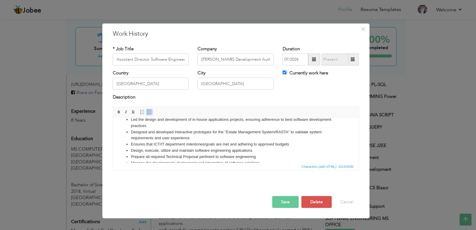
scroll to position [8, 0]
click at [324, 147] on li "Design, execute, utilize and maintain software engineering applications" at bounding box center [236, 150] width 210 height 6
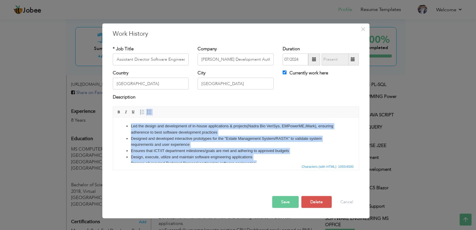
scroll to position [0, 0]
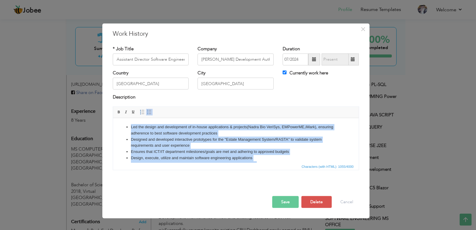
click at [248, 126] on li "Led the design and development of in-house applications & projects(Nadra Bio Ve…" at bounding box center [236, 130] width 210 height 13
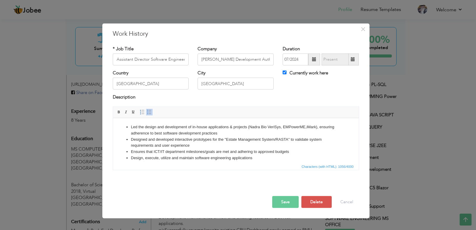
click at [320, 127] on li "Led the design and development of in-house applications & projects ( Nadra Bio …" at bounding box center [236, 130] width 210 height 13
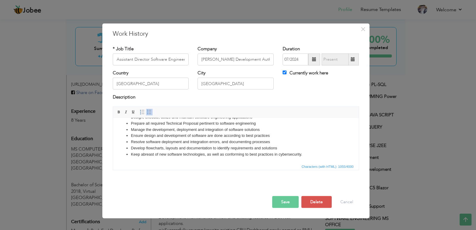
scroll to position [42, 0]
click at [312, 154] on li "Keep abreast of new software technologies, as well as conforming to best practi…" at bounding box center [236, 153] width 210 height 6
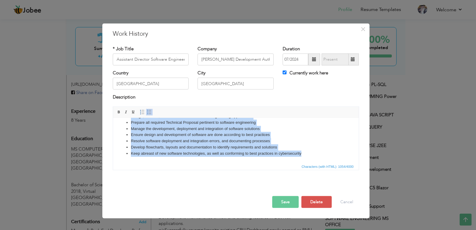
copy ul "Led the design and development of in-house applications & projects ( Nadra Bio …"
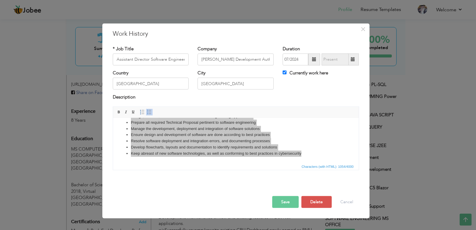
click at [287, 201] on button "Save" at bounding box center [285, 202] width 27 height 12
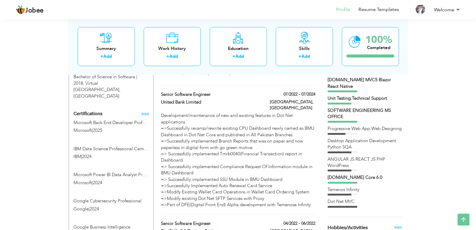
scroll to position [308, 0]
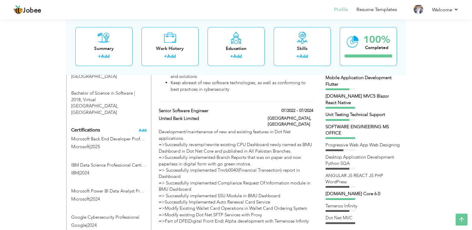
click at [143, 128] on span "Add" at bounding box center [143, 130] width 8 height 4
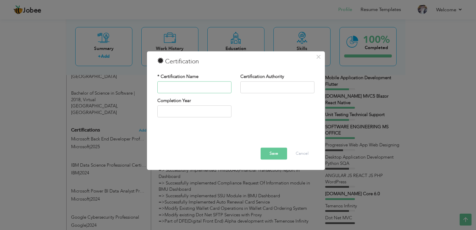
paste input "Natural Language Processing Specialization ([URL])"
type input "Natural Language Processing Specialization ([URL])"
click at [262, 86] on input "text" at bounding box center [278, 87] width 74 height 12
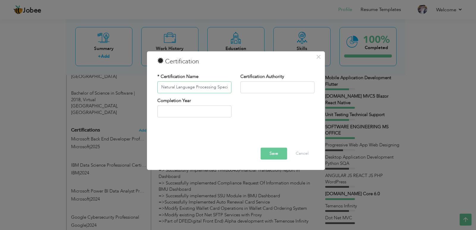
scroll to position [0, 49]
drag, startPoint x: 219, startPoint y: 85, endPoint x: 240, endPoint y: 84, distance: 20.6
click at [240, 84] on div "* Certification Name Natural Language Processing Specialization ([URL]) Certifi…" at bounding box center [236, 86] width 166 height 24
click at [215, 89] on input "Natural Language Processing Specialization ([URL])" at bounding box center [195, 87] width 74 height 12
click at [227, 86] on input "Natural Language Processing Specialization ([URL])" at bounding box center [195, 87] width 74 height 12
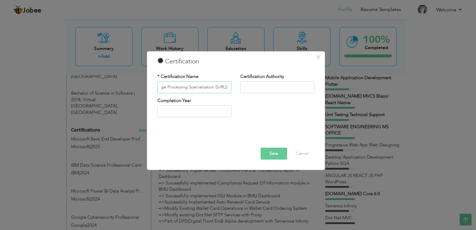
drag, startPoint x: 227, startPoint y: 87, endPoint x: 196, endPoint y: 87, distance: 31.3
click at [196, 87] on input "Natural Language Processing Specialization ([URL])" at bounding box center [195, 87] width 74 height 12
click at [284, 88] on input "text" at bounding box center [278, 87] width 74 height 12
paste input "[URL]"
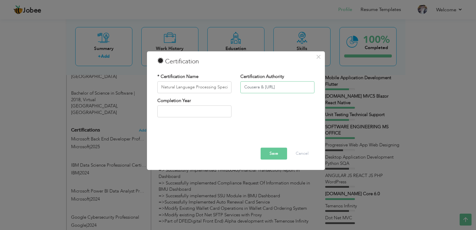
type input "Cousera & [URL]"
click at [257, 114] on div "Completion Year" at bounding box center [236, 110] width 166 height 24
type input "2025"
click at [217, 108] on input "2025" at bounding box center [195, 112] width 74 height 12
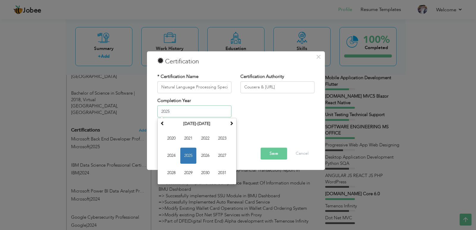
click at [187, 152] on span "2025" at bounding box center [188, 156] width 16 height 16
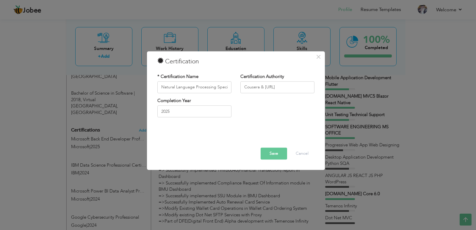
click at [278, 153] on button "Save" at bounding box center [274, 154] width 27 height 12
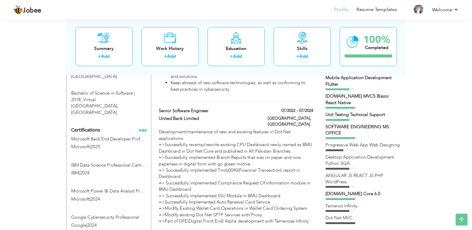
click at [142, 128] on span "Add" at bounding box center [143, 130] width 8 height 4
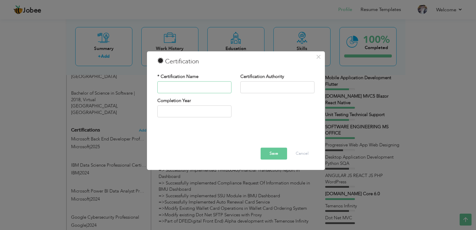
click at [181, 87] on input "text" at bounding box center [195, 87] width 74 height 12
paste input "Deep Learning Specialization ([URL])"
type input "Deep Learning Specialization ([URL])"
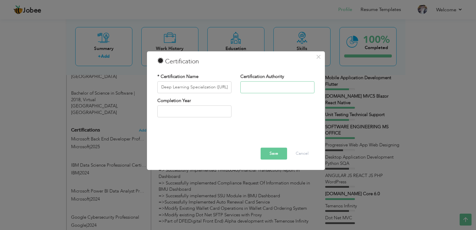
click at [258, 89] on input "text" at bounding box center [278, 87] width 74 height 12
click at [250, 88] on input "text" at bounding box center [278, 87] width 74 height 12
click at [252, 88] on input "text" at bounding box center [278, 87] width 74 height 12
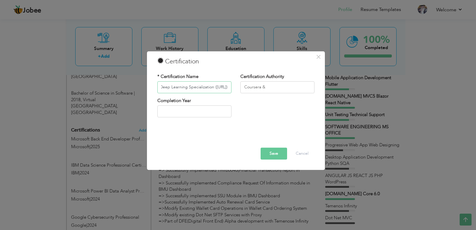
drag, startPoint x: 217, startPoint y: 87, endPoint x: 226, endPoint y: 87, distance: 8.6
click at [226, 87] on input "Deep Learning Specialization ([URL])" at bounding box center [195, 87] width 74 height 12
click at [280, 91] on input "Coursera &" at bounding box center [278, 87] width 74 height 12
paste input "DeepLearning.AI"
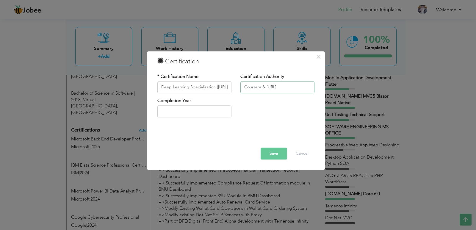
type input "Coursera & [URL]"
click at [222, 113] on input "text" at bounding box center [195, 112] width 74 height 12
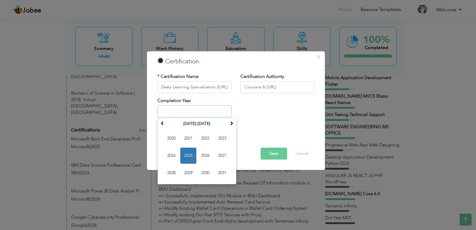
click at [190, 159] on span "2025" at bounding box center [188, 156] width 16 height 16
type input "2025"
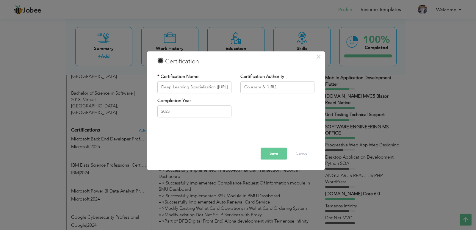
click at [272, 153] on button "Save" at bounding box center [274, 154] width 27 height 12
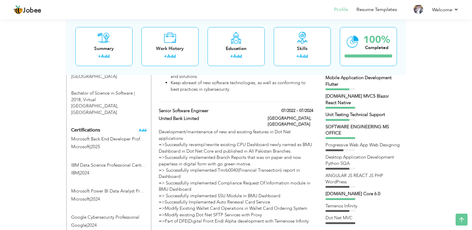
click at [145, 128] on span "Add" at bounding box center [143, 130] width 8 height 4
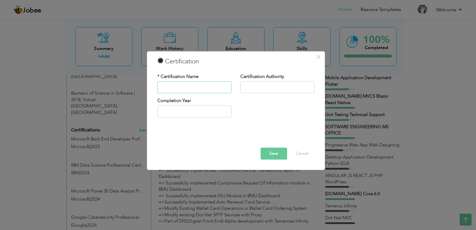
paste input "IBM Business Analyst Professional Certificate"
type input "IBM Business Analyst Professional Certificate"
click at [279, 85] on input "text" at bounding box center [278, 87] width 74 height 12
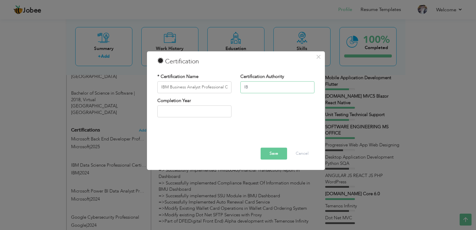
type input "I"
type input "Coursera & IBM"
click at [205, 111] on input "text" at bounding box center [195, 112] width 74 height 12
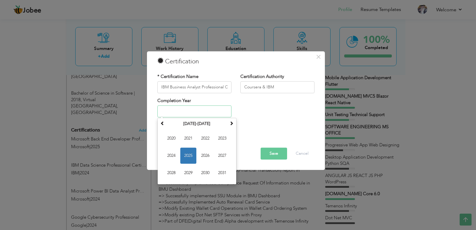
click at [191, 154] on span "2025" at bounding box center [188, 156] width 16 height 16
type input "2025"
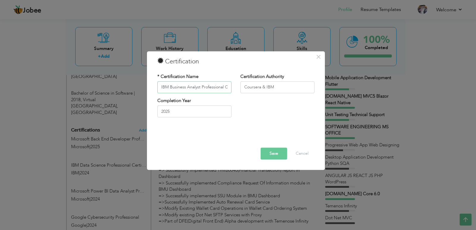
click at [202, 87] on input "IBM Business Analyst Professional Certificate" at bounding box center [195, 87] width 74 height 12
click at [276, 150] on button "Save" at bounding box center [274, 154] width 27 height 12
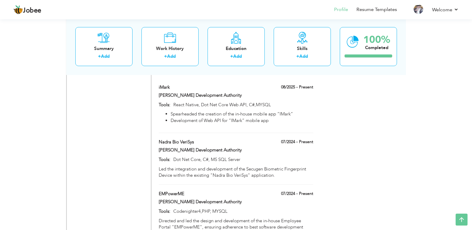
scroll to position [722, 0]
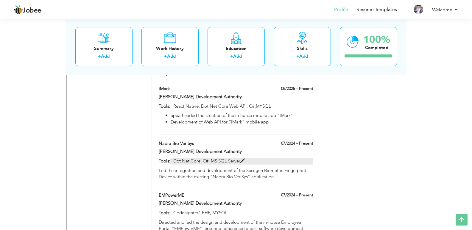
click at [241, 159] on span at bounding box center [242, 161] width 4 height 4
type input "Nadra Bio VeriSys"
type input "[PERSON_NAME] Development Authority"
type input "07/2024"
type input "Dot Net Core, C#, MS SQL Server"
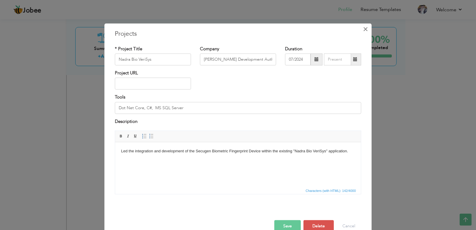
click at [364, 27] on span "×" at bounding box center [365, 29] width 5 height 11
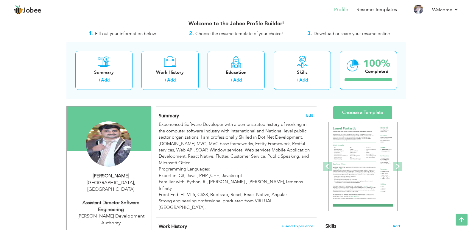
scroll to position [4, 0]
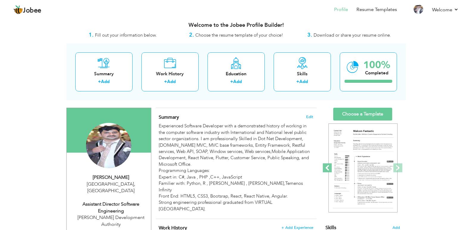
click at [327, 167] on span at bounding box center [327, 167] width 9 height 9
click at [326, 169] on span at bounding box center [327, 167] width 9 height 9
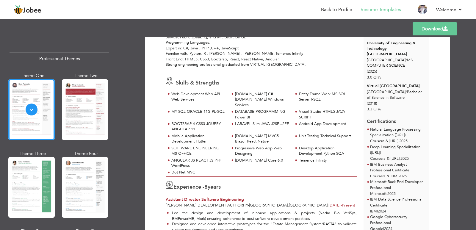
scroll to position [66, 0]
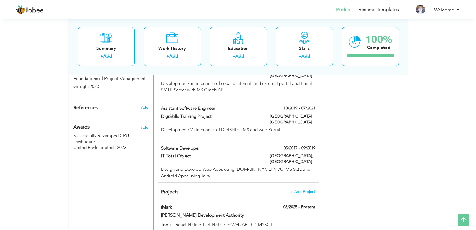
scroll to position [613, 0]
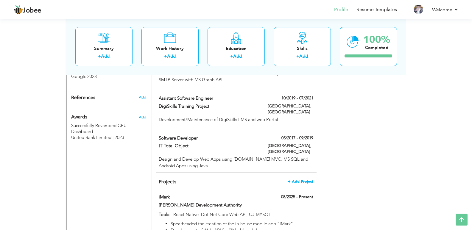
click at [304, 180] on span "+ Add Project" at bounding box center [300, 182] width 25 height 4
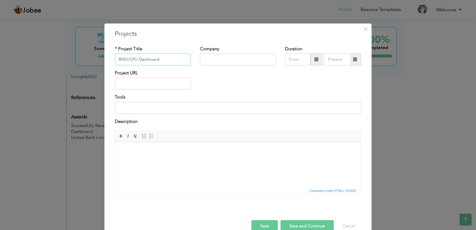
type input "BMU/CPU Dashboard"
click at [226, 63] on input "text" at bounding box center [238, 60] width 76 height 12
type input "United Bank Limited"
click at [297, 59] on input "09/2025" at bounding box center [298, 60] width 26 height 12
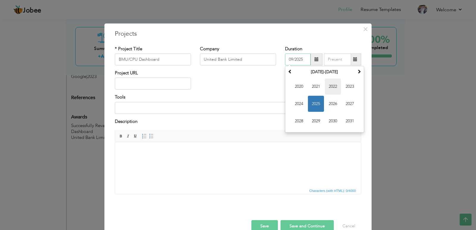
click at [332, 88] on span "2022" at bounding box center [333, 87] width 16 height 16
click at [334, 102] on span "Jul" at bounding box center [333, 104] width 16 height 16
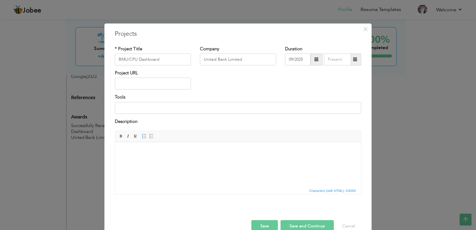
type input "07/2022"
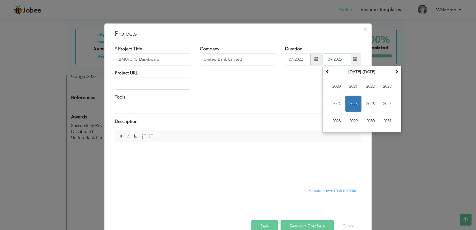
click at [333, 59] on input "09/2025" at bounding box center [337, 60] width 27 height 12
click at [348, 101] on span "2025" at bounding box center [354, 104] width 16 height 16
click at [370, 109] on span "Jul" at bounding box center [371, 104] width 16 height 16
click at [336, 59] on input "07/2025" at bounding box center [337, 60] width 27 height 12
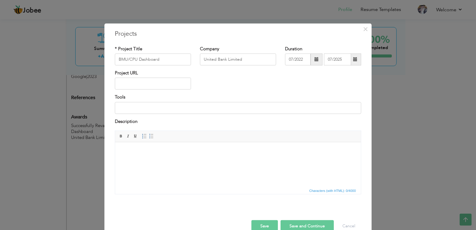
click at [304, 69] on div "Duration 07/2022 07/2025" at bounding box center [323, 58] width 85 height 24
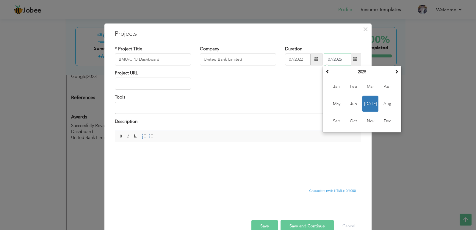
click at [337, 55] on input "07/2025" at bounding box center [337, 60] width 27 height 12
click at [329, 75] on th at bounding box center [327, 72] width 7 height 9
click at [368, 99] on span "Jul" at bounding box center [371, 104] width 16 height 16
type input "07/2024"
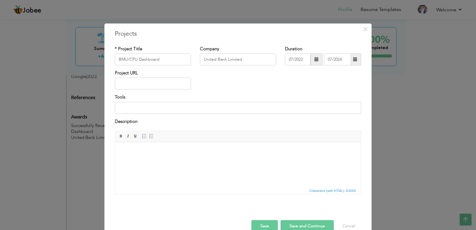
click at [305, 87] on div "Project URL" at bounding box center [237, 82] width 255 height 24
click at [167, 88] on input "text" at bounding box center [153, 84] width 76 height 12
click at [153, 111] on input at bounding box center [238, 108] width 247 height 12
paste input "Dot Net Core Web APP"
click at [161, 110] on input "Dot Net Core Web APP,Dot Net Core Web APP C" at bounding box center [238, 108] width 247 height 12
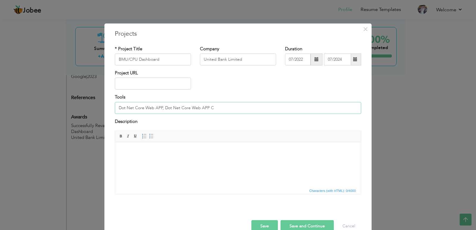
click at [221, 110] on input "Dot Net Core Web APP, Dot Net Core Web APP C" at bounding box center [238, 108] width 247 height 12
click at [179, 107] on input "HTML,Java Script, CSS, Bootsrap,Jquery, Dot Net Core Web APP, Dot Net Core Web …" at bounding box center [238, 108] width 247 height 12
click at [129, 107] on input "HTML,Java Script, CSS, Bootstrap, Jquery, Dot Net Core Web APP, Dot Net Core We…" at bounding box center [238, 108] width 247 height 12
click at [189, 107] on input "HTML, Java Script, CSS, Bootstrap, Jquery, Dot Net Core Web APP, Dot Net Core W…" at bounding box center [238, 108] width 247 height 12
click at [195, 108] on input "HTML, Java Script, CSS, Bootstrap, jQuery, Dot Net Core Web APP, Dot Net Core W…" at bounding box center [238, 108] width 247 height 12
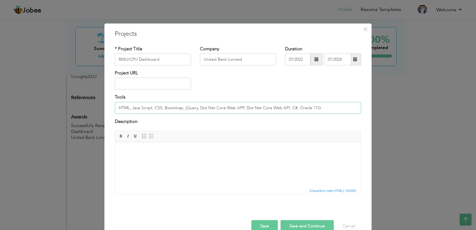
click at [306, 107] on input "HTML, Java Script, CSS, Bootstrap, jQuery, Dot Net Core Web APP, Dot Net Core W…" at bounding box center [238, 108] width 247 height 12
click at [324, 107] on input "HTML, Java Script, CSS, Bootstrap, jQuery, Dot Net Core Web APP, Dot Net Core W…" at bounding box center [238, 108] width 247 height 12
type input "HTML, Java Script, CSS, Bootstrap, jQuery, Dot Net Core Web APP, Dot Net Core W…"
click at [167, 161] on html at bounding box center [238, 151] width 246 height 18
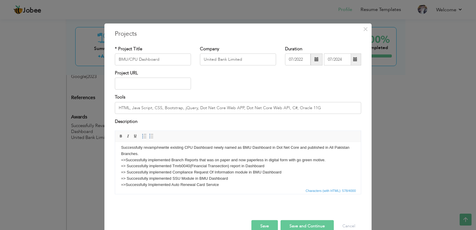
click at [213, 148] on body "Successfully revamp/rewrite existing CPU Dashboard newly named as BMU Dashboard…" at bounding box center [238, 166] width 234 height 43
click at [126, 160] on body "Successfully revamp/rewrite existing CPU Dashboard from dot net web form to dot…" at bounding box center [238, 166] width 234 height 43
click at [128, 167] on body "Successfully revamp/rewrite existing CPU Dashboard from dot net web form to dot…" at bounding box center [238, 166] width 234 height 43
click at [327, 161] on body "Successfully revamp/rewrite existing CPU Dashboard from dot net web form to dot…" at bounding box center [238, 166] width 234 height 43
click at [218, 153] on body "Successfully revamp/rewrite existing CPU Dashboard from dot net web form to dot…" at bounding box center [238, 166] width 234 height 43
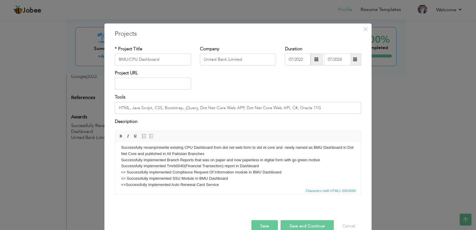
click at [127, 173] on body "Successfully revamp/rewrite existing CPU Dashboard from dot net web form to dot…" at bounding box center [238, 166] width 234 height 43
click at [127, 179] on body "Successfully revamp/rewrite existing CPU Dashboard from dot net web form to dot…" at bounding box center [238, 166] width 234 height 43
click at [126, 184] on body "Successfully revamp/rewrite existing CPU Dashboard from dot net web form to dot…" at bounding box center [238, 166] width 234 height 43
drag, startPoint x: 195, startPoint y: 178, endPoint x: 233, endPoint y: 179, distance: 38.7
click at [233, 179] on body "Successfully revamp/rewrite existing CPU Dashboard from dot net web form to dot…" at bounding box center [238, 166] width 234 height 43
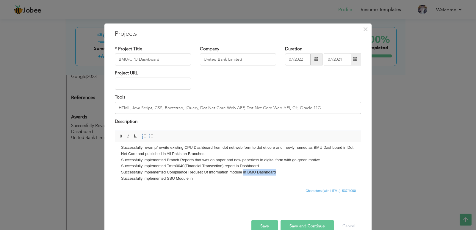
drag, startPoint x: 243, startPoint y: 172, endPoint x: 278, endPoint y: 171, distance: 34.8
click at [278, 171] on body "Successfully revamp/rewrite existing CPU Dashboard from dot net web form to dot…" at bounding box center [238, 166] width 234 height 43
drag, startPoint x: 243, startPoint y: 166, endPoint x: 263, endPoint y: 166, distance: 20.0
click at [263, 166] on body "Successfully revamp/rewrite existing CPU Dashboard from dot net web form to dot…" at bounding box center [238, 166] width 234 height 43
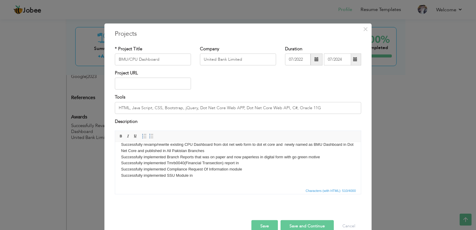
scroll to position [6, 0]
drag, startPoint x: 241, startPoint y: 162, endPoint x: 116, endPoint y: 164, distance: 125.1
click at [116, 164] on html "Successfully revamp/rewrite existing CPU Dashboard from dot net web form to dot…" at bounding box center [238, 163] width 246 height 55
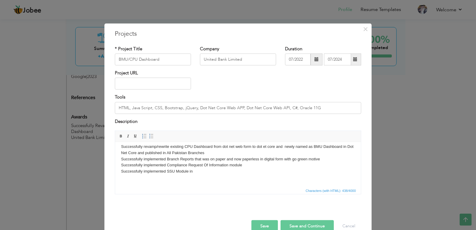
scroll to position [0, 0]
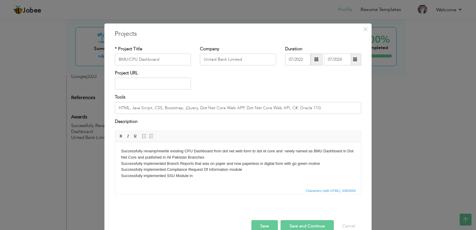
drag, startPoint x: 197, startPoint y: 172, endPoint x: 120, endPoint y: 147, distance: 81.3
click at [120, 147] on html "Successfully revamp/rewrite existing CPU Dashboard from dot net web form to dot…" at bounding box center [238, 166] width 246 height 49
click at [207, 175] on body "Successfully revamp/rewrite existing CPU Dashboard from dot net web form to dot…" at bounding box center [238, 166] width 234 height 37
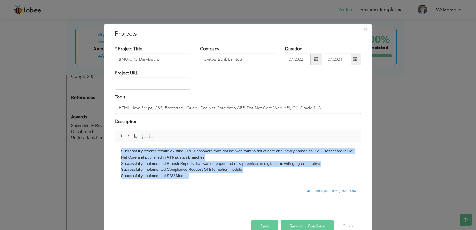
drag, startPoint x: 189, startPoint y: 174, endPoint x: 112, endPoint y: 149, distance: 81.2
click at [115, 149] on html "Successfully revamp/rewrite existing CPU Dashboard from dot net web form to dot…" at bounding box center [238, 166] width 246 height 49
click at [152, 138] on span at bounding box center [151, 136] width 5 height 5
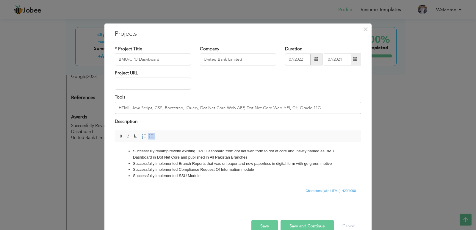
click at [217, 177] on li "Successfully implemented SSU Module" at bounding box center [238, 176] width 210 height 6
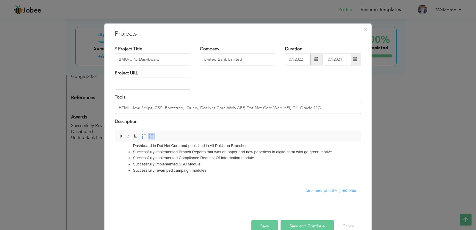
scroll to position [12, 0]
click at [169, 171] on li "Successfully r evamped campaign modules" at bounding box center [238, 170] width 210 height 6
click at [221, 171] on li "Successfully r evamped campaign modules" at bounding box center [238, 170] width 210 height 6
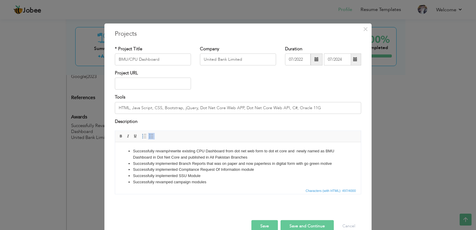
click at [275, 151] on li "Successfully revamp/rewrite existing CPU Dashboard from dot net web form to dot…" at bounding box center [238, 154] width 210 height 13
click at [261, 170] on li "Successfully implemented Compliance Request Of Information module" at bounding box center [238, 170] width 210 height 6
click at [256, 174] on li "Successfully implemented SSU Module" at bounding box center [238, 176] width 210 height 6
click at [254, 177] on li "Successfully implemented SSU Module" at bounding box center [238, 176] width 210 height 6
click at [253, 178] on li "Successfully implemented SSU Module" at bounding box center [238, 176] width 210 height 6
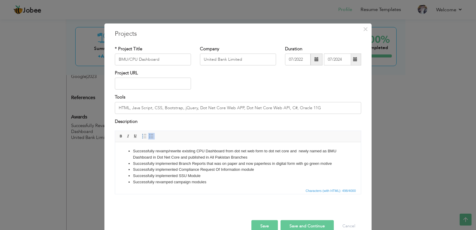
click at [246, 180] on li "Successfully r evamped campaign modules" at bounding box center [238, 182] width 210 height 6
drag, startPoint x: 208, startPoint y: 183, endPoint x: 134, endPoint y: 181, distance: 73.6
click at [134, 181] on li "Successfully r evamped campaign modules" at bounding box center [238, 181] width 210 height 6
copy li "Successfully r evamped campaign modules"
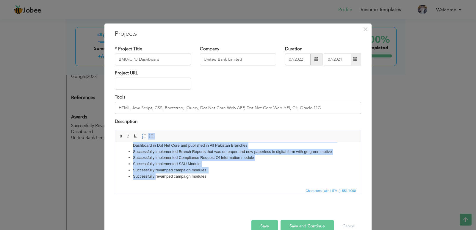
scroll to position [21, 0]
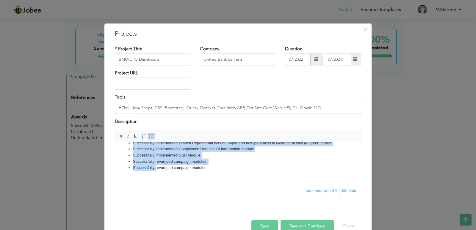
drag, startPoint x: 156, startPoint y: 185, endPoint x: 223, endPoint y: 170, distance: 68.6
click at [223, 170] on li "Successfully revamped campaign modules" at bounding box center [238, 168] width 210 height 6
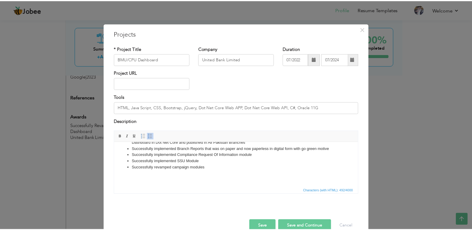
scroll to position [0, 0]
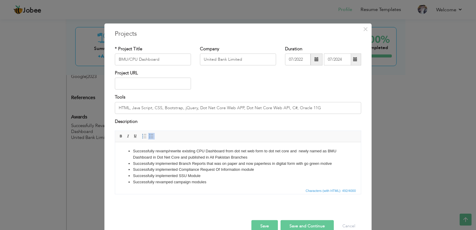
click at [313, 225] on button "Save and Continue" at bounding box center [307, 226] width 53 height 12
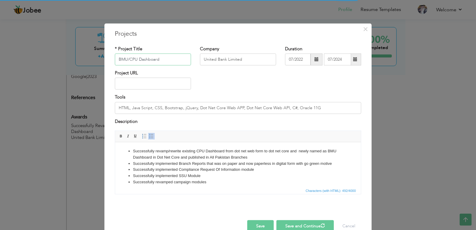
drag, startPoint x: 155, startPoint y: 57, endPoint x: 112, endPoint y: 51, distance: 43.0
click at [112, 51] on div "* Project Title BMU/CPU Dashboard" at bounding box center [152, 58] width 85 height 24
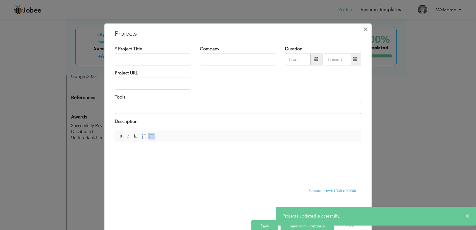
click at [363, 29] on span "×" at bounding box center [365, 29] width 5 height 11
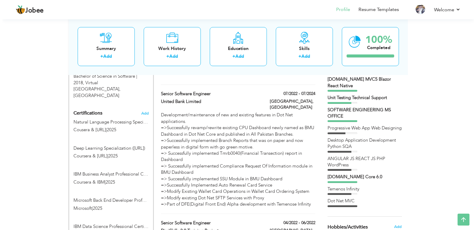
scroll to position [310, 0]
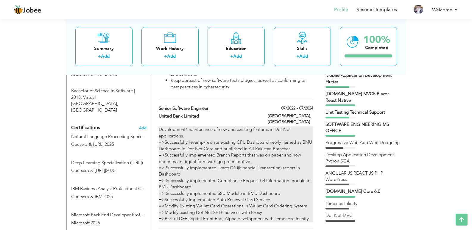
click at [297, 127] on div "Development/maintenance of new and existing features in Dot Net applications. =…" at bounding box center [236, 175] width 154 height 96
type input "Senior Software Engineer"
type input "United Bank Limited"
type input "07/2022"
type input "07/2024"
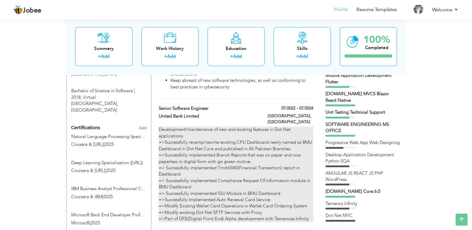
type input "[GEOGRAPHIC_DATA]"
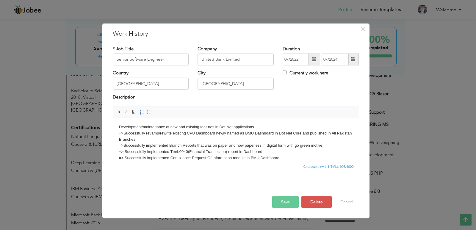
click at [207, 135] on body "Development/maintenance of new and existing features in Dot Net applications. =…" at bounding box center [236, 158] width 234 height 68
click at [258, 127] on body "Development/maintenance of new and existing features in Dot Net applications. =…" at bounding box center [236, 158] width 234 height 68
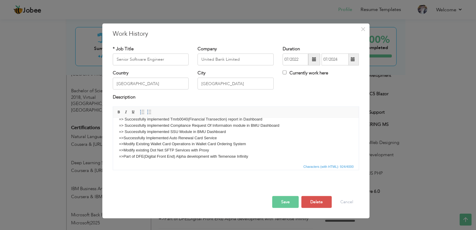
scroll to position [33, 0]
drag, startPoint x: 201, startPoint y: 142, endPoint x: 244, endPoint y: 143, distance: 43.2
click at [244, 143] on body "Development/maintenance of new and existing features in Dot Net applications( B…" at bounding box center [236, 125] width 234 height 68
copy body "Wallet Card Ordering System"
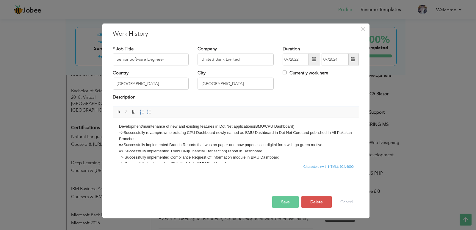
scroll to position [0, 0]
click at [293, 126] on body "Development/maintenance of new and existing features in Dot Net applications( B…" at bounding box center [236, 158] width 234 height 68
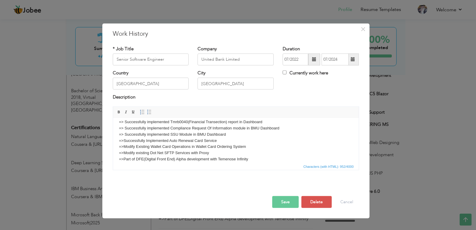
scroll to position [35, 0]
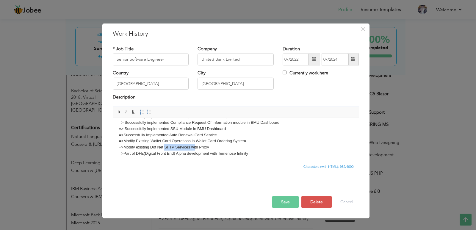
drag, startPoint x: 174, startPoint y: 145, endPoint x: 195, endPoint y: 147, distance: 20.7
click at [195, 147] on body "Development/maintenance of new and existing features in Dot Net applications( B…" at bounding box center [236, 122] width 234 height 68
drag, startPoint x: 171, startPoint y: 134, endPoint x: 217, endPoint y: 133, distance: 46.2
click at [217, 133] on body "Development/maintenance of new and existing features in Dot Net applications( B…" at bounding box center [236, 122] width 234 height 68
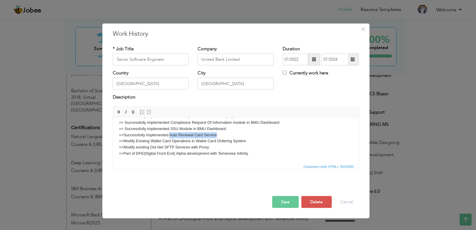
drag, startPoint x: 169, startPoint y: 134, endPoint x: 223, endPoint y: 133, distance: 53.9
click at [223, 133] on body "Development/maintenance of new and existing features in Dot Net applications( B…" at bounding box center [236, 122] width 234 height 68
copy body "Auto Renewal Card Service"
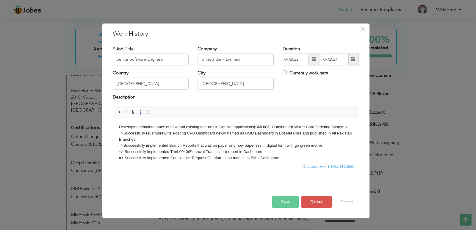
drag, startPoint x: 356, startPoint y: 143, endPoint x: 469, endPoint y: 234, distance: 145.6
click at [345, 127] on body "Development/maintenance of new and existing features in Dot Net applications( B…" at bounding box center [236, 158] width 234 height 68
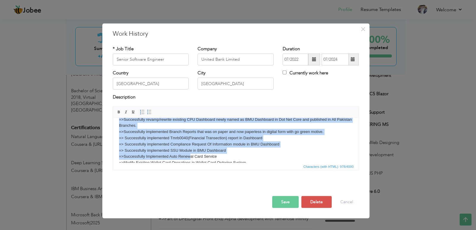
scroll to position [42, 0]
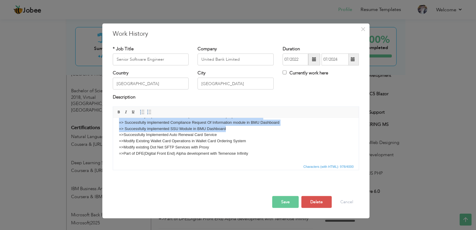
drag, startPoint x: 119, startPoint y: 140, endPoint x: 235, endPoint y: 128, distance: 117.3
click at [235, 128] on body "Development/maintenance of new and existing features in Dot Net applications( B…" at bounding box center [236, 119] width 234 height 74
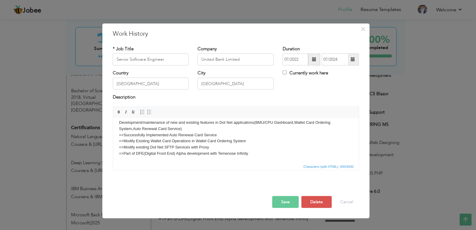
scroll to position [0, 0]
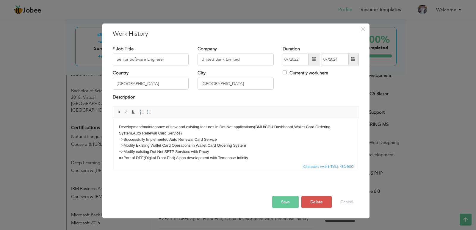
click at [124, 138] on body "Development/maintenance of new and existing features in Dot Net applications( B…" at bounding box center [236, 142] width 234 height 37
click at [124, 145] on body "Development/maintenance of new and existing features in Dot Net applications(BM…" at bounding box center [236, 142] width 234 height 37
click at [123, 150] on body "Development/maintenance of new and existing features in Dot Net applications(BM…" at bounding box center [236, 142] width 234 height 37
click at [124, 159] on body "Development/maintenance of new and existing features in Dot Net applications(BM…" at bounding box center [236, 142] width 234 height 37
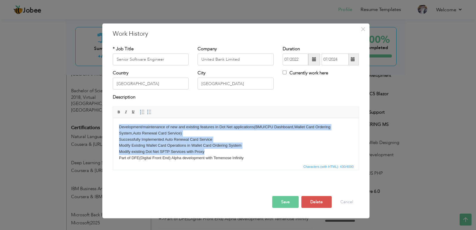
drag, startPoint x: 246, startPoint y: 154, endPoint x: 96, endPoint y: 122, distance: 153.7
click at [113, 122] on html "Development/maintenance of new and existing features in Dot Net applications(BM…" at bounding box center [236, 142] width 246 height 49
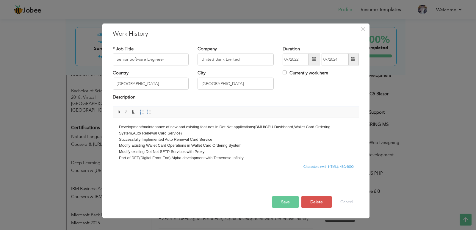
click at [249, 158] on body "Development/maintenance of new and existing features in Dot Net applications(BM…" at bounding box center [236, 142] width 234 height 37
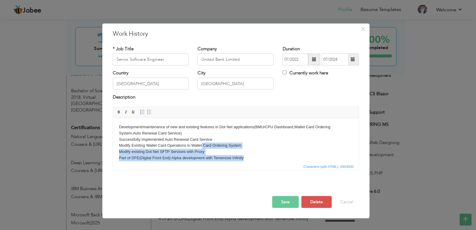
scroll to position [1, 0]
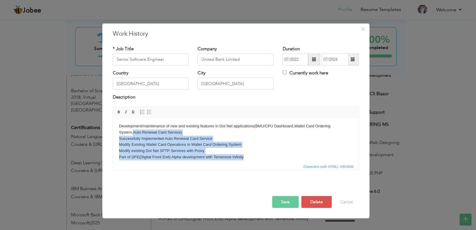
drag, startPoint x: 243, startPoint y: 158, endPoint x: 133, endPoint y: 130, distance: 113.3
click at [133, 130] on body "Development/maintenance of new and existing features in Dot Net applications(BM…" at bounding box center [236, 141] width 234 height 37
click at [201, 155] on body "Development/maintenance of new and existing features in Dot Net applications(BM…" at bounding box center [236, 141] width 234 height 37
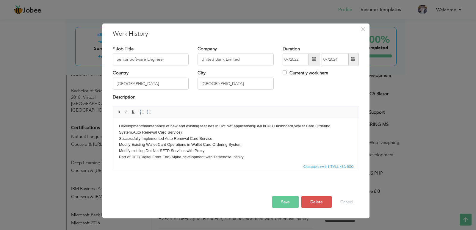
click at [133, 155] on body "Development/maintenance of new and existing features in Dot Net applications(BM…" at bounding box center [236, 141] width 234 height 37
copy body "DFE"
click at [184, 135] on body "Development/maintenance of new and existing features in Dot Net applications(BM…" at bounding box center [236, 141] width 234 height 37
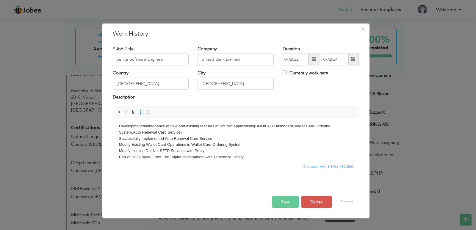
click at [208, 149] on body "Development/maintenance of new and existing features in Dot Net applications(BM…" at bounding box center [236, 141] width 234 height 37
click at [289, 200] on button "Save" at bounding box center [285, 202] width 27 height 12
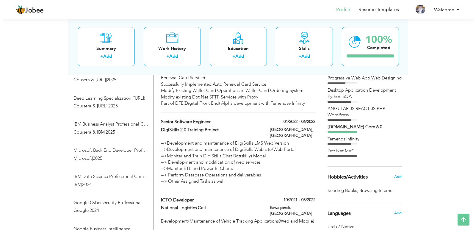
scroll to position [317, 0]
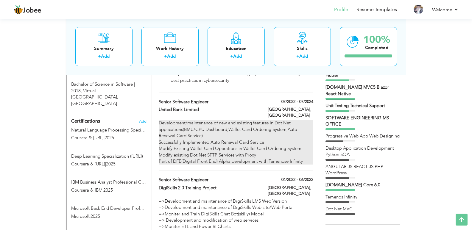
click at [207, 120] on div "Development/maintenance of new and existing features in Dot Net applications(BM…" at bounding box center [236, 142] width 154 height 45
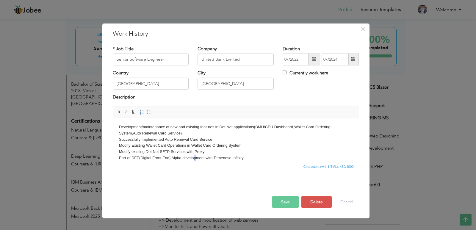
click at [201, 158] on html "Development/maintenance of new and existing features in Dot Net applications(BM…" at bounding box center [236, 142] width 246 height 49
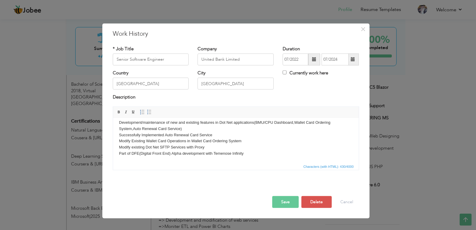
click at [260, 161] on html "Development/maintenance of new and existing features in Dot Net applications(BM…" at bounding box center [236, 137] width 246 height 49
click at [149, 116] on span "Insert/Remove Numbered List Insert/Remove Bulleted List" at bounding box center [146, 112] width 14 height 7
click at [151, 113] on span at bounding box center [149, 112] width 5 height 5
click at [293, 200] on button "Save" at bounding box center [285, 202] width 27 height 12
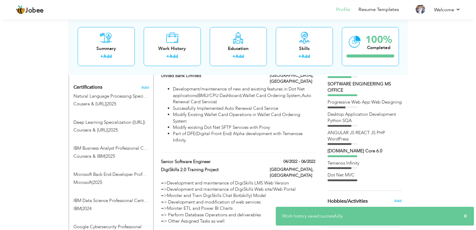
scroll to position [349, 0]
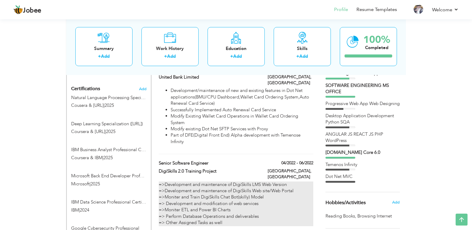
click at [238, 187] on div "=>Development and maintenance of DigiSkills LMS Web Version =>Development and m…" at bounding box center [236, 204] width 154 height 45
type input "DigiSkills 2.0 Training Project"
type input "04/2022"
type input "06/2022"
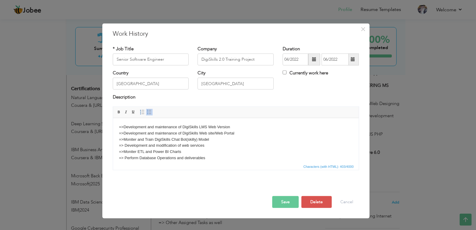
click at [126, 127] on body "=>Development and maintenance of DigiSkills LMS Web Version =>Development and m…" at bounding box center [236, 145] width 234 height 43
click at [124, 133] on body "Development and maintenance of DigiSkills LMS Web Version =>Development and mai…" at bounding box center [236, 145] width 234 height 43
click at [124, 140] on body "Development and maintenance of DigiSkills LMS Web Version ​​​​​​​ Development a…" at bounding box center [236, 145] width 234 height 43
click at [124, 144] on body "Development and maintenance of DigiSkills LMS Web Version Development and maint…" at bounding box center [236, 145] width 234 height 43
click at [124, 150] on body "Development and maintenance of DigiSkills LMS Web Version Development and maint…" at bounding box center [236, 145] width 234 height 43
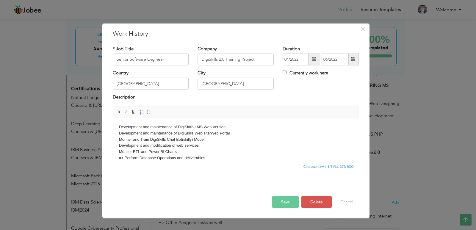
click at [125, 159] on body "Development and maintenance of DigiSkills LMS Web Version Development and maint…" at bounding box center [236, 145] width 234 height 43
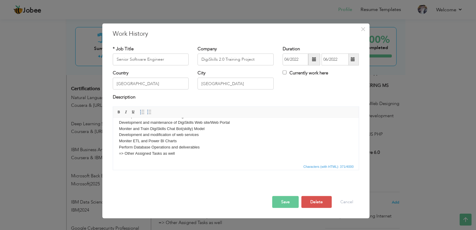
click at [126, 154] on body "Development and maintenance of DigiSkills LMS Web Version Development and maint…" at bounding box center [236, 134] width 234 height 43
click at [175, 156] on body "Development and maintenance of DigiSkills LMS Web Version Development and maint…" at bounding box center [236, 134] width 234 height 43
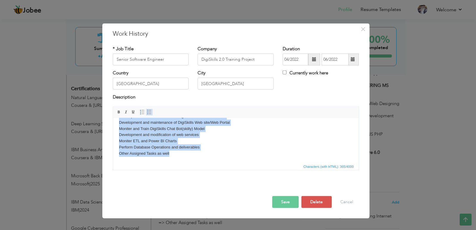
click at [147, 113] on span at bounding box center [149, 112] width 5 height 5
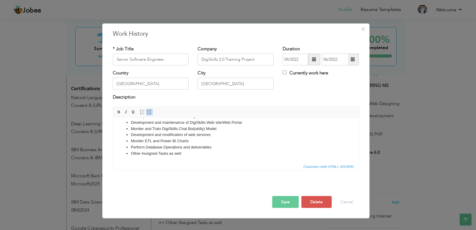
click at [283, 207] on button "Save" at bounding box center [285, 202] width 27 height 12
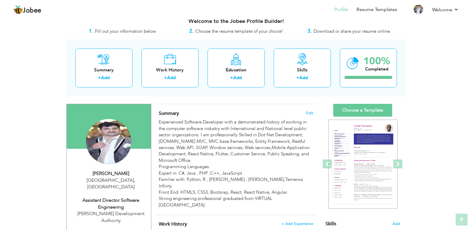
scroll to position [4, 0]
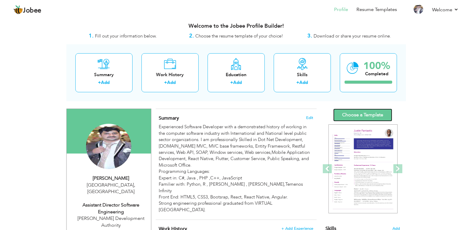
click at [356, 113] on link "Choose a Template" at bounding box center [362, 115] width 59 height 13
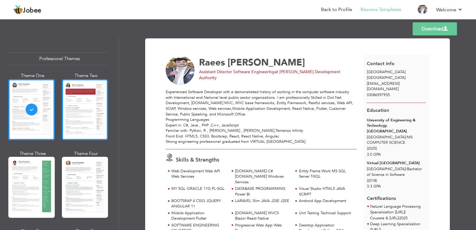
click at [94, 106] on div at bounding box center [85, 109] width 46 height 61
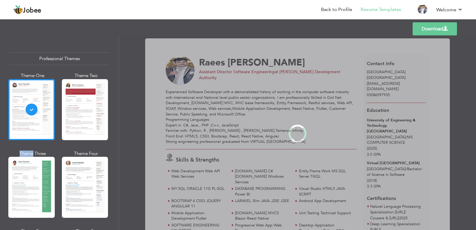
click at [94, 106] on div "Professional Themes Theme One Theme Two Theme Three Theme Four" at bounding box center [238, 133] width 476 height 193
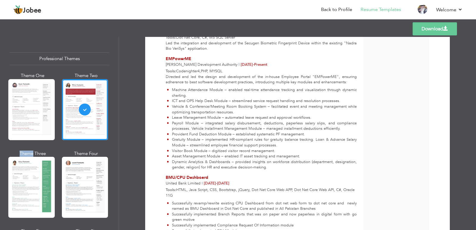
scroll to position [590, 0]
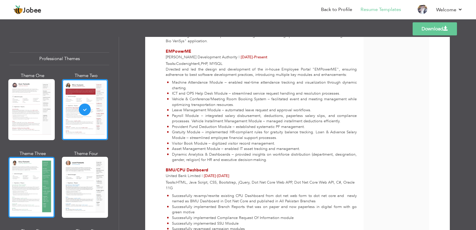
click at [36, 162] on div at bounding box center [31, 187] width 46 height 61
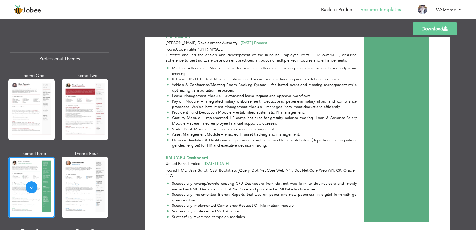
scroll to position [598, 0]
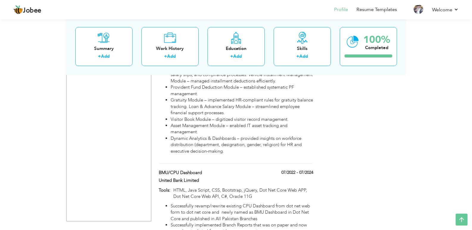
scroll to position [922, 0]
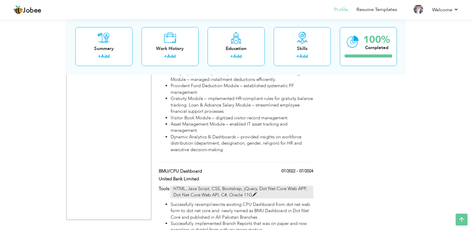
click at [255, 186] on p "HTML, Java Script, CSS, Bootstrap, jQuery, Dot Net Core Web APP, Dot Net Core W…" at bounding box center [241, 192] width 143 height 13
type input "BMU/CPU Dashboard"
type input "United Bank Limited"
type input "07/2022"
type input "07/2024"
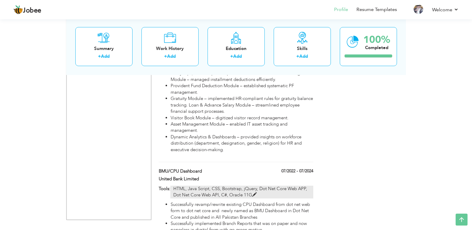
type input "HTML, Java Script, CSS, Bootstrap, jQuery, Dot Net Core Web APP, Dot Net Core W…"
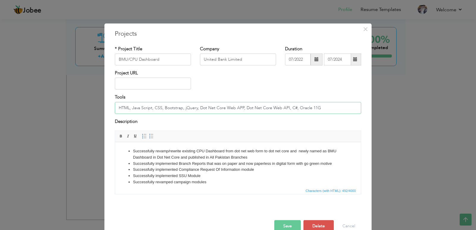
drag, startPoint x: 196, startPoint y: 108, endPoint x: 92, endPoint y: 96, distance: 104.9
click at [92, 96] on div "× Projects * Project Title BMU/CPU Dashboard Company United Bank Limited" at bounding box center [238, 115] width 476 height 230
click at [363, 32] on span "×" at bounding box center [365, 29] width 5 height 11
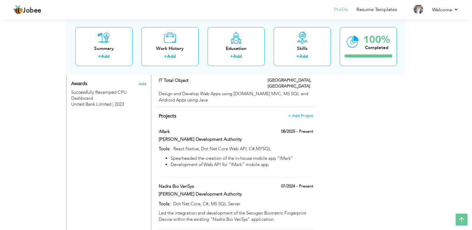
scroll to position [649, 0]
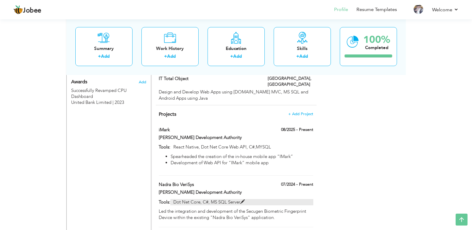
click at [219, 199] on p "Dot Net Core, C#, MS SQL Server" at bounding box center [241, 202] width 143 height 6
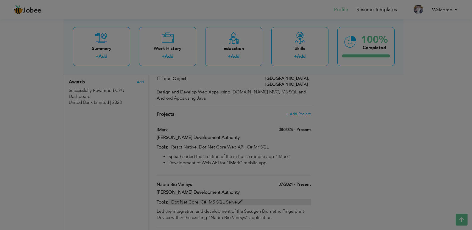
type input "Nadra Bio VeriSys"
type input "[PERSON_NAME] Development Authority"
type input "07/2024"
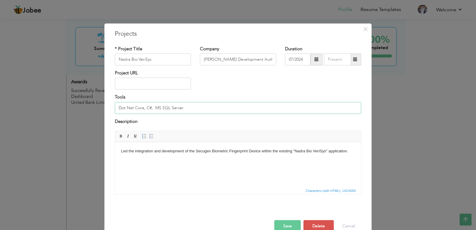
click at [118, 107] on input "Dot Net Core, C#, MS SQL Server" at bounding box center [238, 108] width 247 height 12
paste input "HTML, Java Script, CSS, Bootstrap, jQuery,"
type input "Dot Net Core, C#, MS SQL Server"
click at [364, 26] on span "×" at bounding box center [365, 29] width 5 height 11
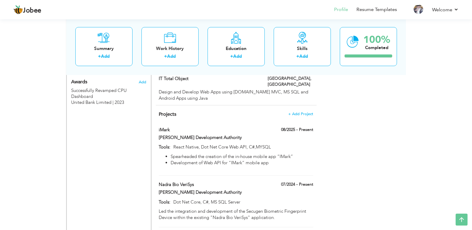
type input "EMPowerME"
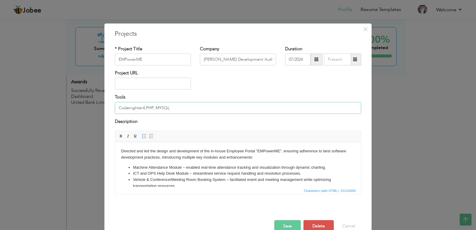
click at [116, 108] on input "Codenighter4,PHP, MYSQL" at bounding box center [238, 108] width 247 height 12
paste input "HTML, Java Script, CSS, Bootstrap, jQuery,"
type input "HTML, Java Script, CSS, Bootstrap, jQuery, Codenighter4,PHP, MYSQL"
click at [288, 222] on button "Save" at bounding box center [288, 226] width 27 height 12
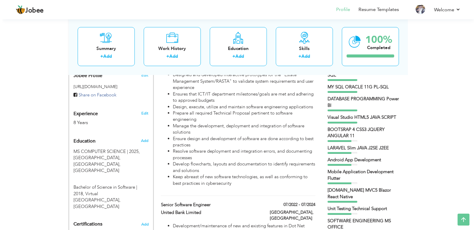
scroll to position [226, 0]
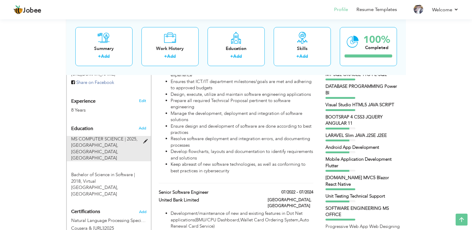
click at [117, 142] on span "[GEOGRAPHIC_DATA], [GEOGRAPHIC_DATA], [GEOGRAPHIC_DATA]" at bounding box center [94, 151] width 47 height 19
type input "MS COMPUTER SCIENCE"
type input "2025"
type input "University of Engineering & Technology, [GEOGRAPHIC_DATA]"
type input "3"
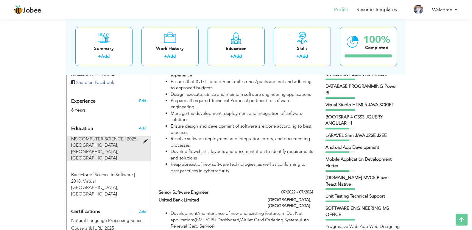
radio input "true"
type input "[GEOGRAPHIC_DATA]"
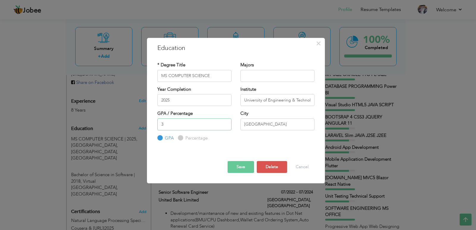
click at [170, 124] on input "3" at bounding box center [195, 125] width 74 height 12
type input "3.1"
drag, startPoint x: 244, startPoint y: 171, endPoint x: 210, endPoint y: 74, distance: 102.7
click at [210, 74] on div "× Education * Degree Title MS COMPUTER SCIENCE Majors Year Completion 2025 Inst…" at bounding box center [236, 111] width 178 height 146
drag, startPoint x: 213, startPoint y: 76, endPoint x: 169, endPoint y: 72, distance: 44.3
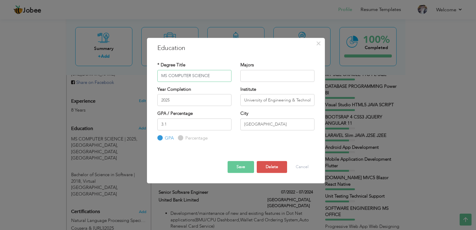
click at [169, 72] on input "MS COMPUTER SCIENCE" at bounding box center [195, 76] width 74 height 12
click at [256, 75] on input "text" at bounding box center [278, 76] width 74 height 12
type input "Software Engineering and Data Base"
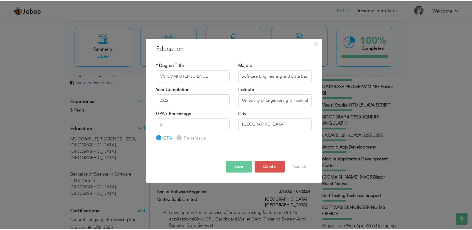
scroll to position [0, 0]
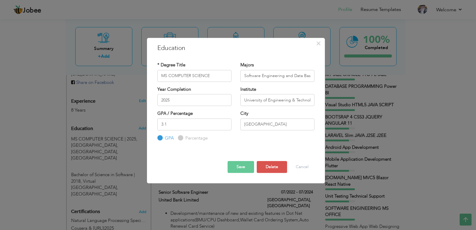
click at [238, 166] on button "Save" at bounding box center [241, 167] width 27 height 12
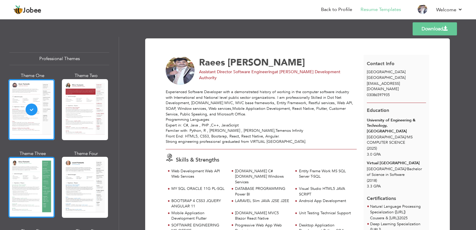
click at [36, 160] on div at bounding box center [31, 187] width 46 height 61
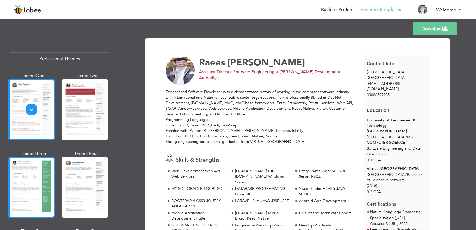
click at [34, 185] on div at bounding box center [31, 187] width 46 height 61
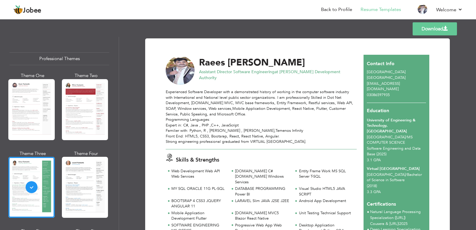
drag, startPoint x: 119, startPoint y: 53, endPoint x: 122, endPoint y: 79, distance: 25.8
click at [122, 79] on div "Download [PERSON_NAME] Assistant Director Software Engineering at [PERSON_NAME]…" at bounding box center [297, 133] width 357 height 193
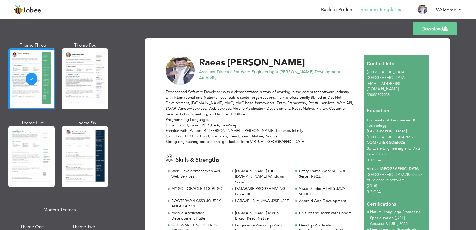
click at [425, 31] on link "Download" at bounding box center [435, 28] width 44 height 13
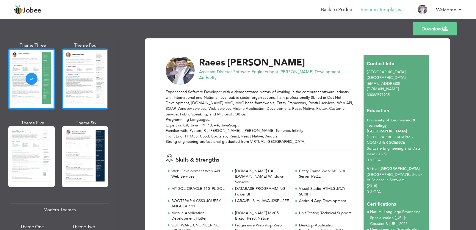
click at [90, 76] on div at bounding box center [85, 79] width 46 height 61
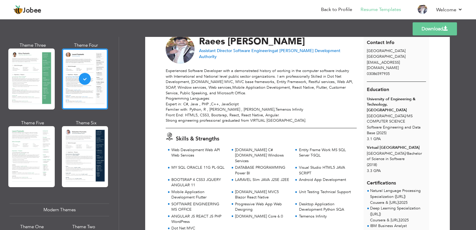
scroll to position [2, 0]
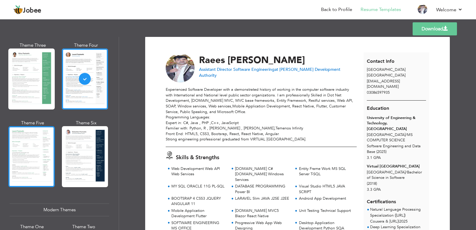
click at [46, 130] on div at bounding box center [31, 156] width 46 height 61
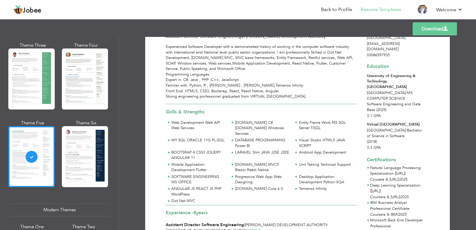
scroll to position [0, 0]
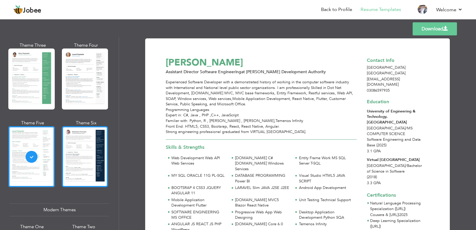
click at [88, 152] on div at bounding box center [85, 156] width 46 height 61
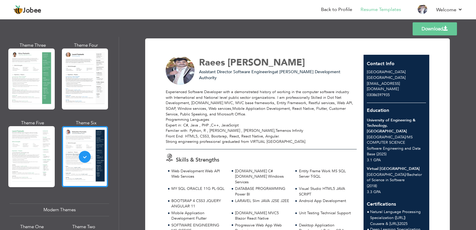
click at [444, 31] on link "Download" at bounding box center [435, 28] width 44 height 13
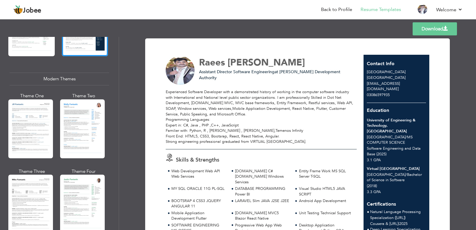
scroll to position [251, 0]
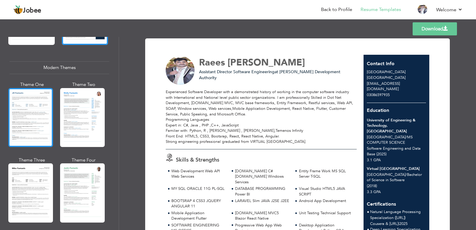
click at [27, 96] on div at bounding box center [30, 117] width 45 height 59
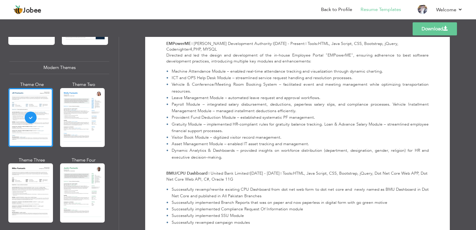
scroll to position [733, 0]
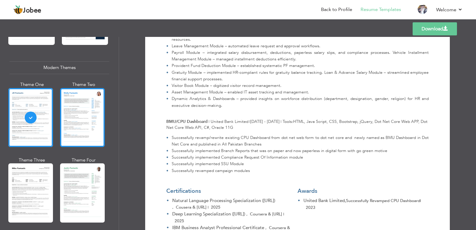
click at [91, 105] on div at bounding box center [82, 117] width 45 height 59
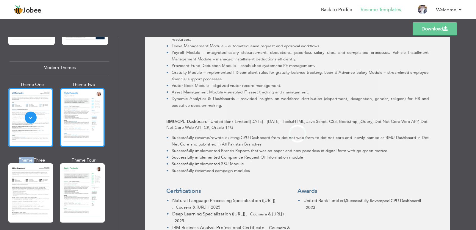
click at [91, 105] on div "Professional Themes Theme One Theme Two Theme Three Theme Four" at bounding box center [238, 133] width 476 height 193
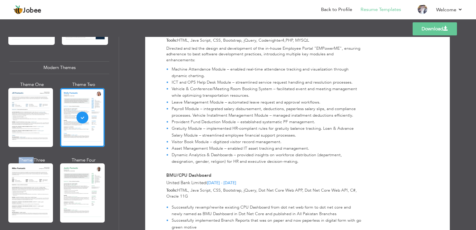
scroll to position [724, 0]
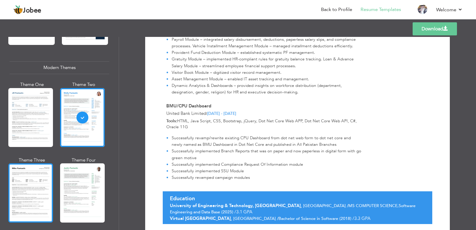
click at [39, 179] on div at bounding box center [30, 192] width 45 height 59
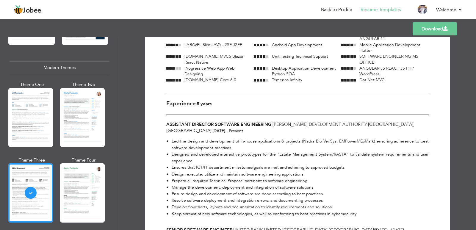
scroll to position [0, 0]
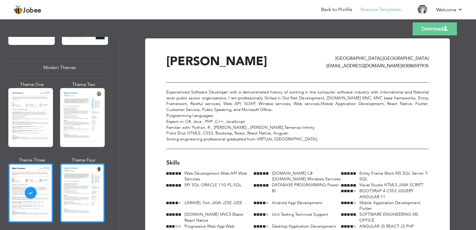
click at [74, 177] on div at bounding box center [82, 192] width 45 height 59
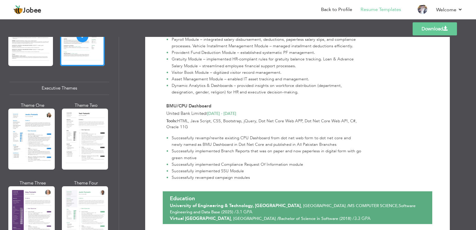
scroll to position [430, 0]
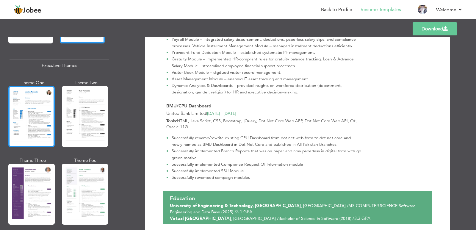
click at [44, 117] on div at bounding box center [31, 116] width 46 height 61
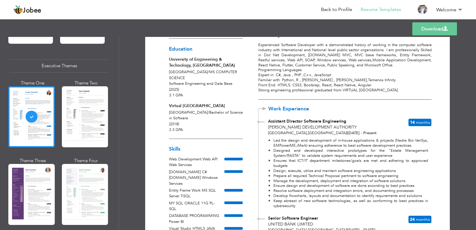
scroll to position [0, 0]
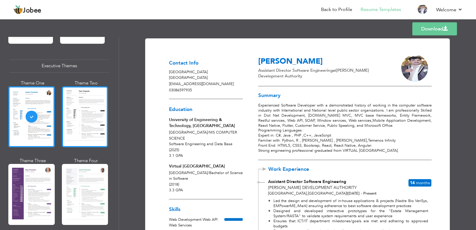
click at [102, 91] on div at bounding box center [85, 116] width 46 height 61
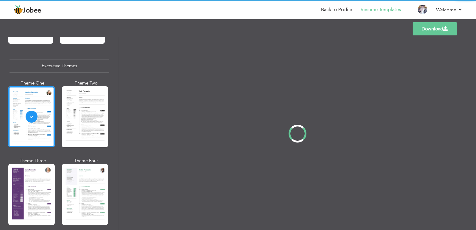
scroll to position [430, 0]
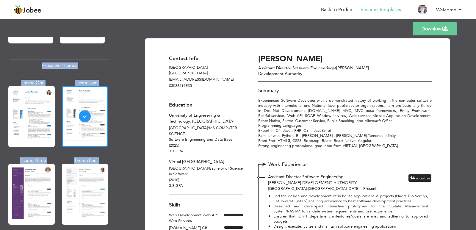
drag, startPoint x: 476, startPoint y: 35, endPoint x: 475, endPoint y: 61, distance: 25.9
click at [475, 61] on div "Templates Download Professional Themes Theme One Theme Two Theme Three Theme Fo…" at bounding box center [238, 124] width 476 height 212
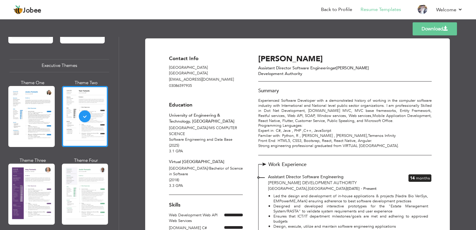
click at [398, 102] on p "Experienced Software Developer with a demonstrated history of working in the co…" at bounding box center [344, 123] width 173 height 50
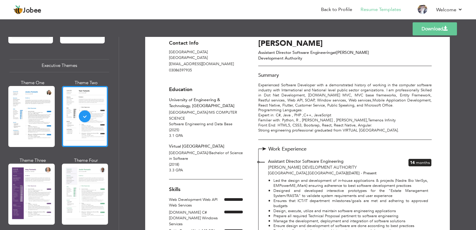
scroll to position [0, 0]
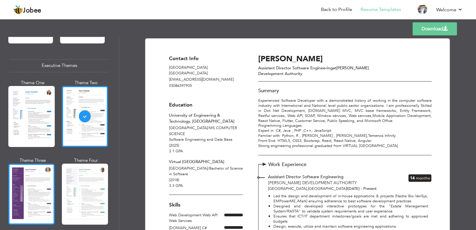
click at [48, 170] on div at bounding box center [31, 194] width 46 height 61
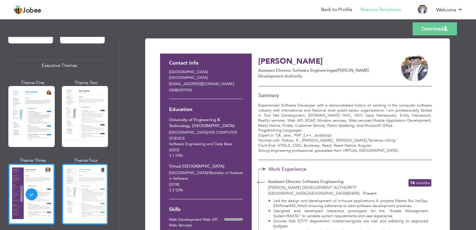
click at [91, 173] on div at bounding box center [85, 194] width 46 height 61
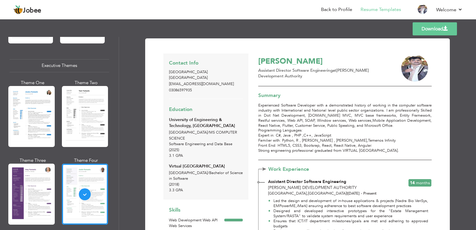
click at [446, 29] on span at bounding box center [446, 28] width 5 height 5
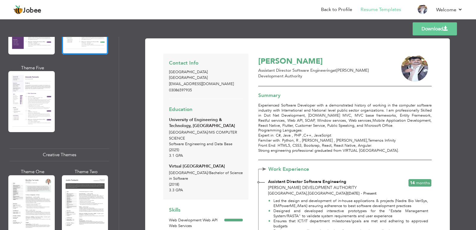
scroll to position [598, 0]
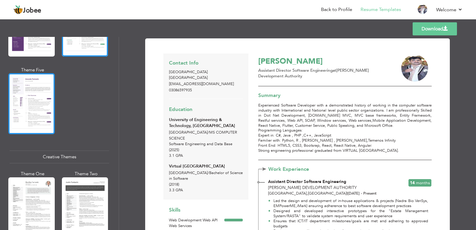
click at [45, 109] on div at bounding box center [31, 103] width 46 height 61
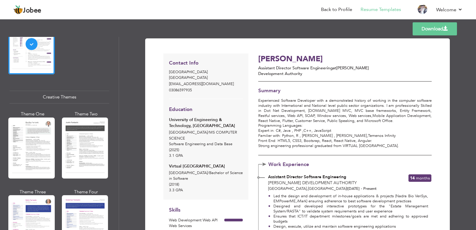
scroll to position [677, 0]
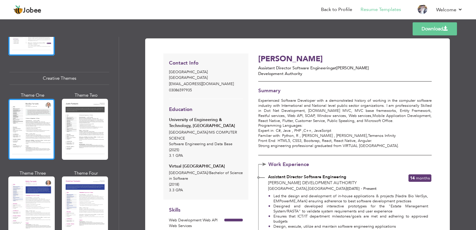
click at [26, 117] on div at bounding box center [31, 129] width 46 height 61
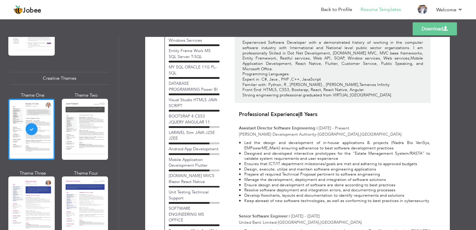
scroll to position [0, 0]
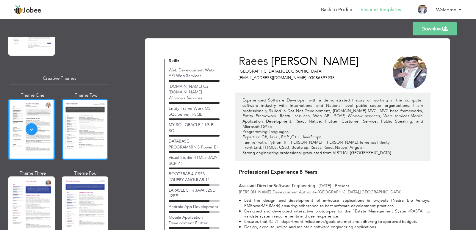
click at [93, 118] on div at bounding box center [85, 129] width 46 height 61
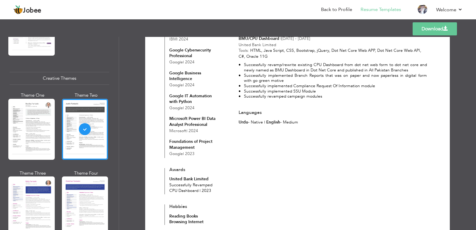
scroll to position [684, 0]
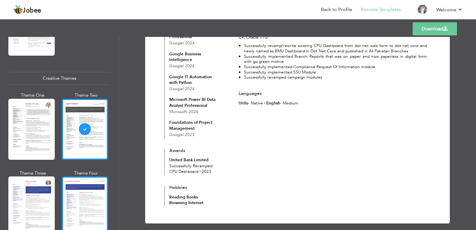
click at [82, 186] on div at bounding box center [85, 207] width 46 height 61
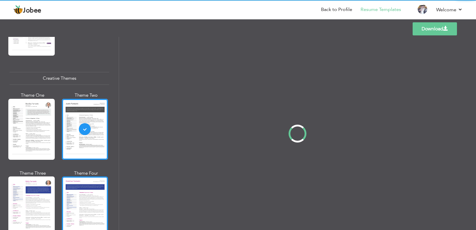
scroll to position [0, 0]
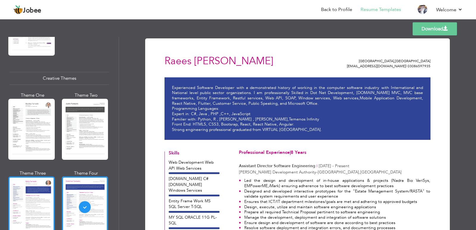
click at [43, 184] on div at bounding box center [31, 207] width 46 height 61
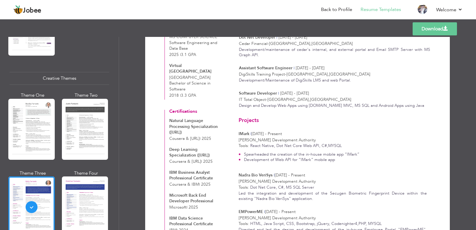
scroll to position [623, 0]
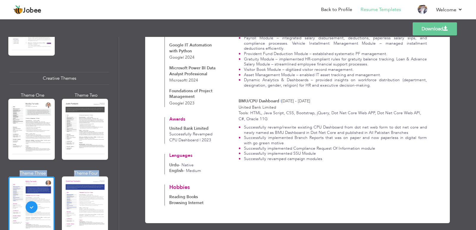
drag, startPoint x: 116, startPoint y: 151, endPoint x: 119, endPoint y: 179, distance: 28.1
click at [119, 179] on div "Professional Themes Theme One Theme Two Theme Three Theme Six" at bounding box center [59, 133] width 119 height 193
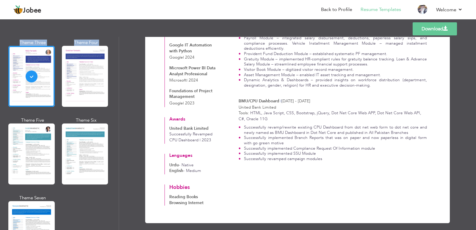
scroll to position [810, 0]
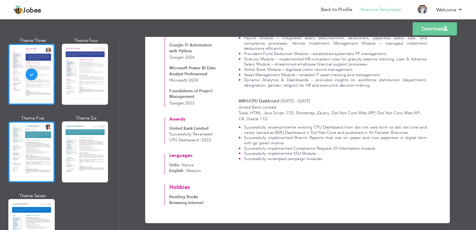
click at [41, 155] on div at bounding box center [31, 151] width 46 height 61
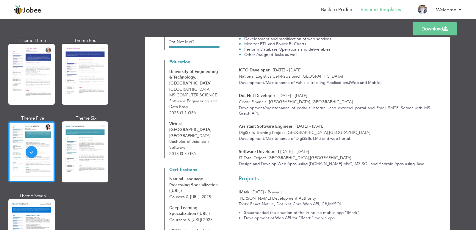
scroll to position [0, 0]
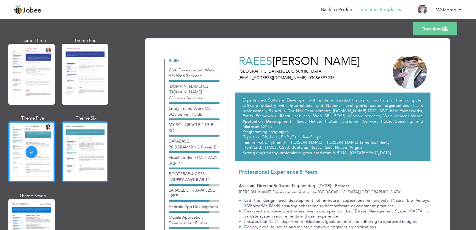
click at [87, 124] on div at bounding box center [85, 151] width 46 height 61
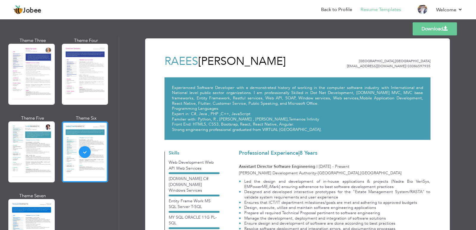
drag, startPoint x: 119, startPoint y: 180, endPoint x: 119, endPoint y: 193, distance: 13.1
click at [119, 193] on div "Professional Themes Theme One Theme Two Theme Three Theme Four Theme Five" at bounding box center [59, 133] width 119 height 193
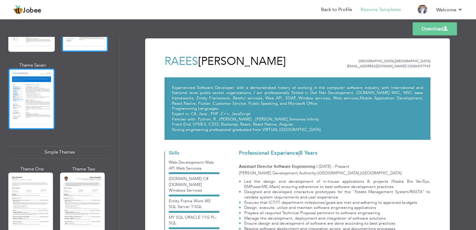
click at [51, 99] on div at bounding box center [31, 98] width 46 height 61
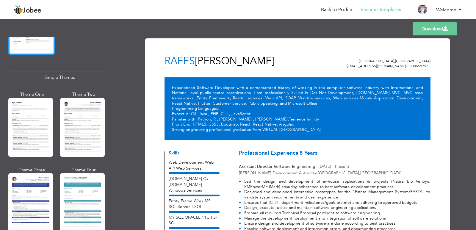
scroll to position [1021, 0]
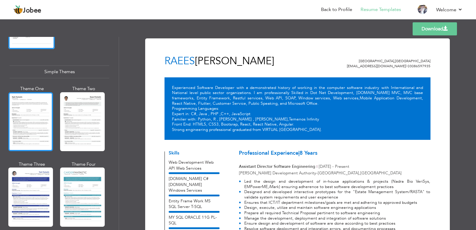
click at [43, 120] on div at bounding box center [30, 121] width 45 height 59
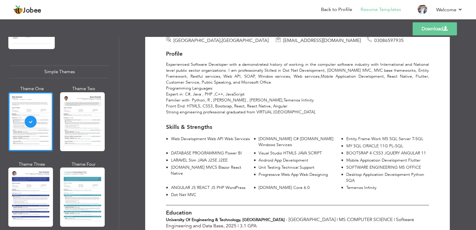
scroll to position [0, 0]
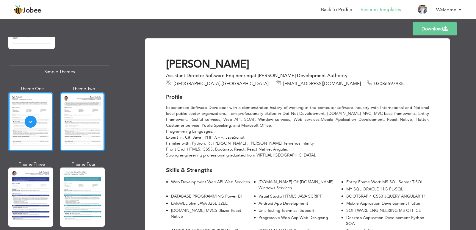
click at [88, 92] on div at bounding box center [82, 121] width 45 height 59
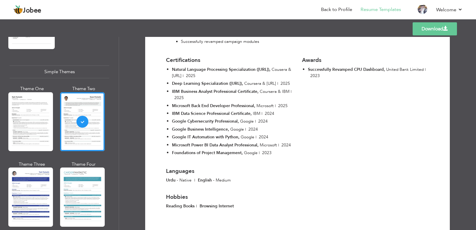
scroll to position [1009, 0]
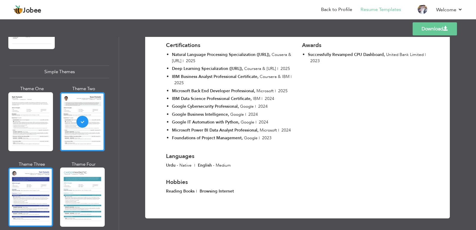
click at [49, 198] on div at bounding box center [30, 197] width 45 height 59
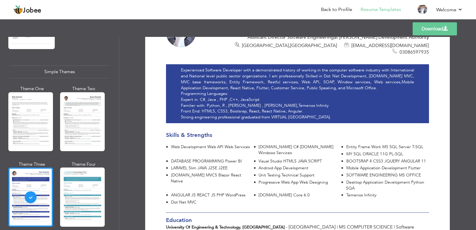
scroll to position [0, 0]
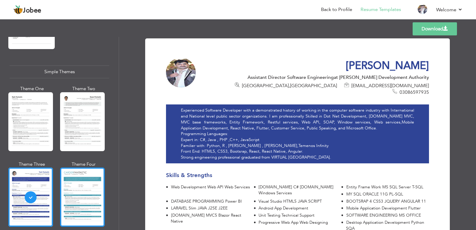
click at [82, 176] on div at bounding box center [82, 197] width 45 height 59
